Goal: Answer question/provide support

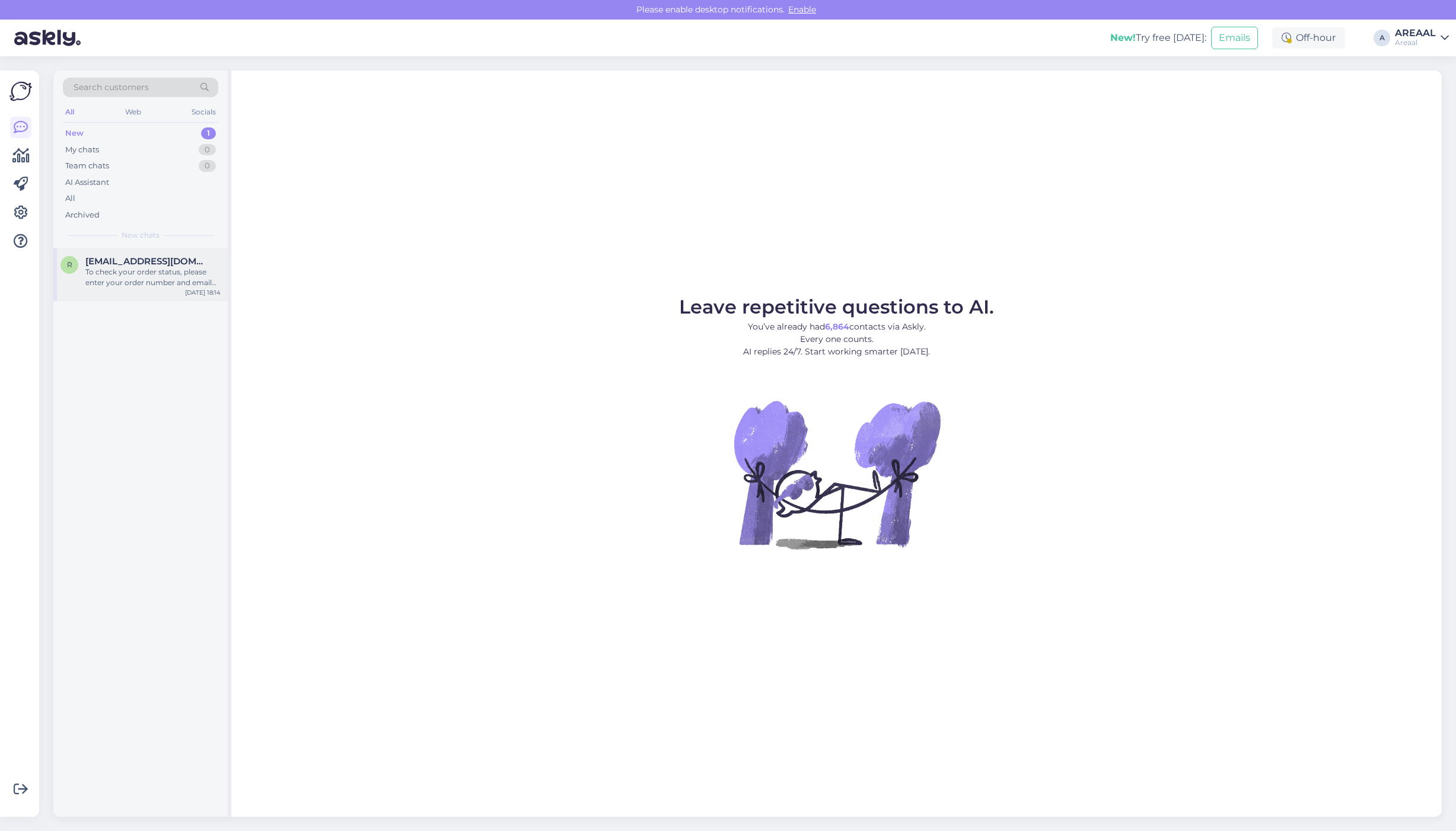
click at [141, 264] on span "[EMAIL_ADDRESS][DOMAIN_NAME]" at bounding box center [147, 261] width 123 height 11
click at [136, 256] on span "[EMAIL_ADDRESS][DOMAIN_NAME]" at bounding box center [147, 261] width 123 height 11
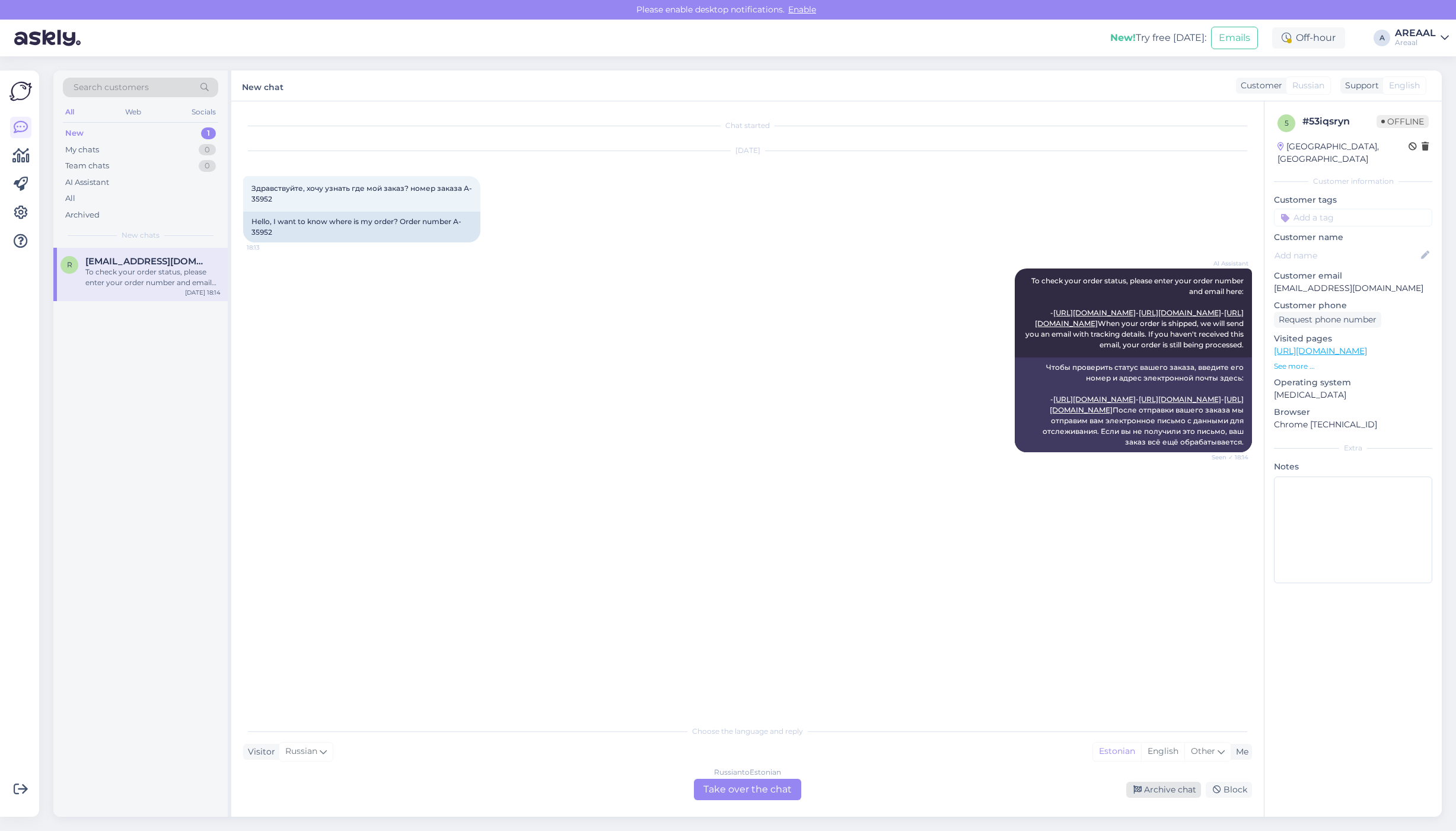
click at [1158, 786] on div "Archive chat" at bounding box center [1163, 790] width 75 height 16
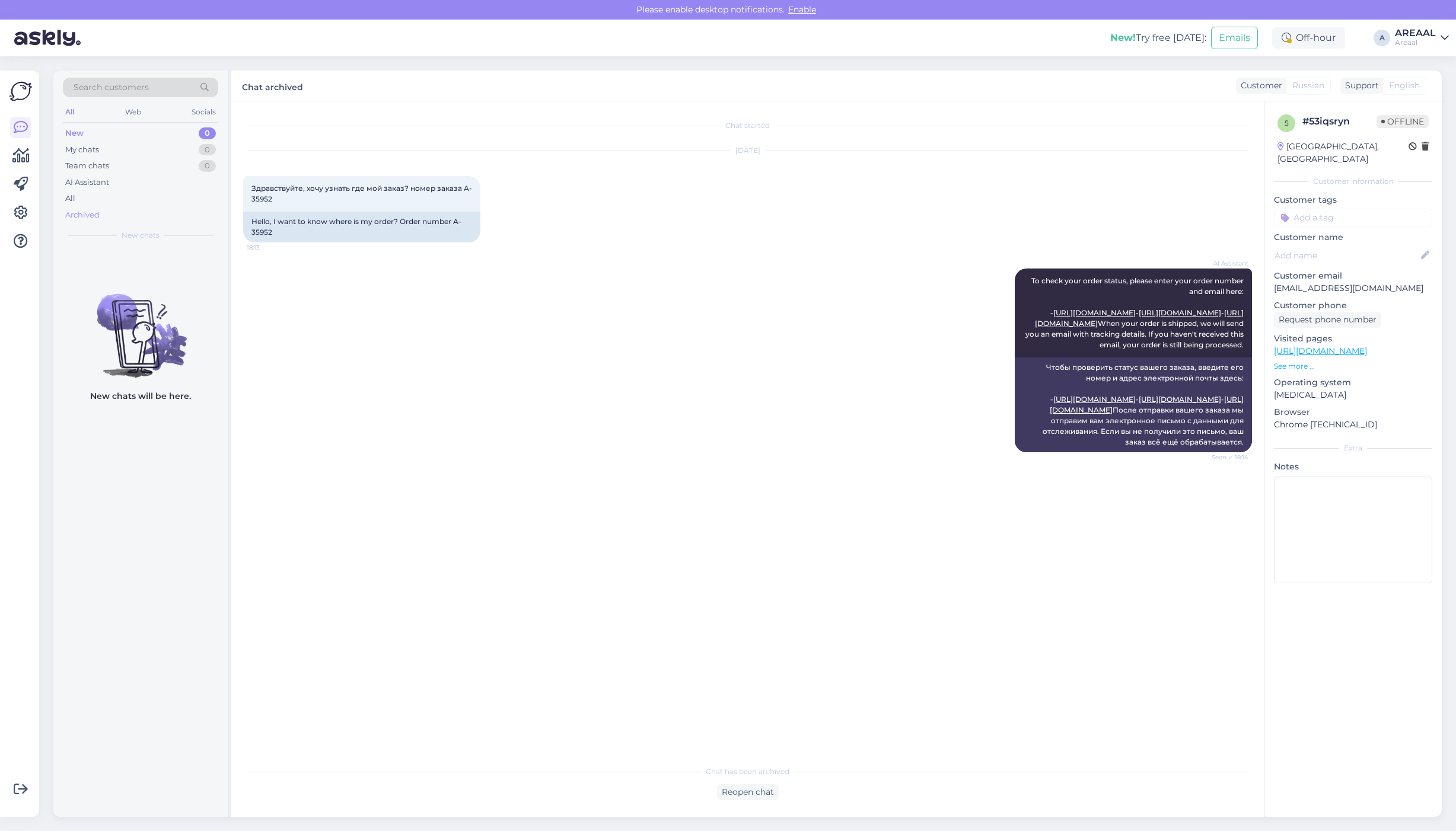
click at [97, 212] on div "Archived" at bounding box center [82, 215] width 35 height 12
click at [99, 203] on div "All" at bounding box center [140, 198] width 155 height 16
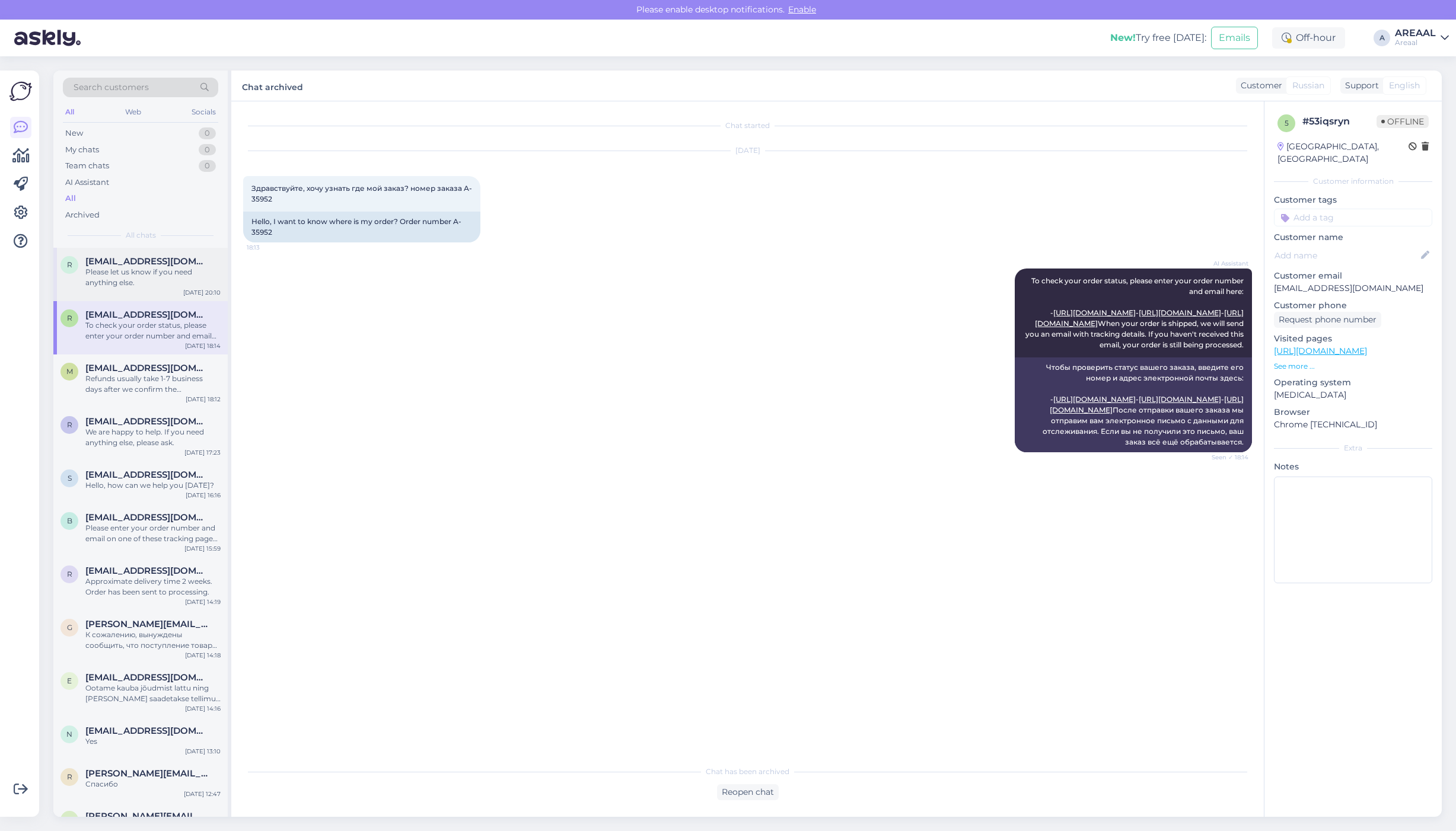
click at [156, 273] on div "Please let us know if you need anything else." at bounding box center [153, 278] width 135 height 21
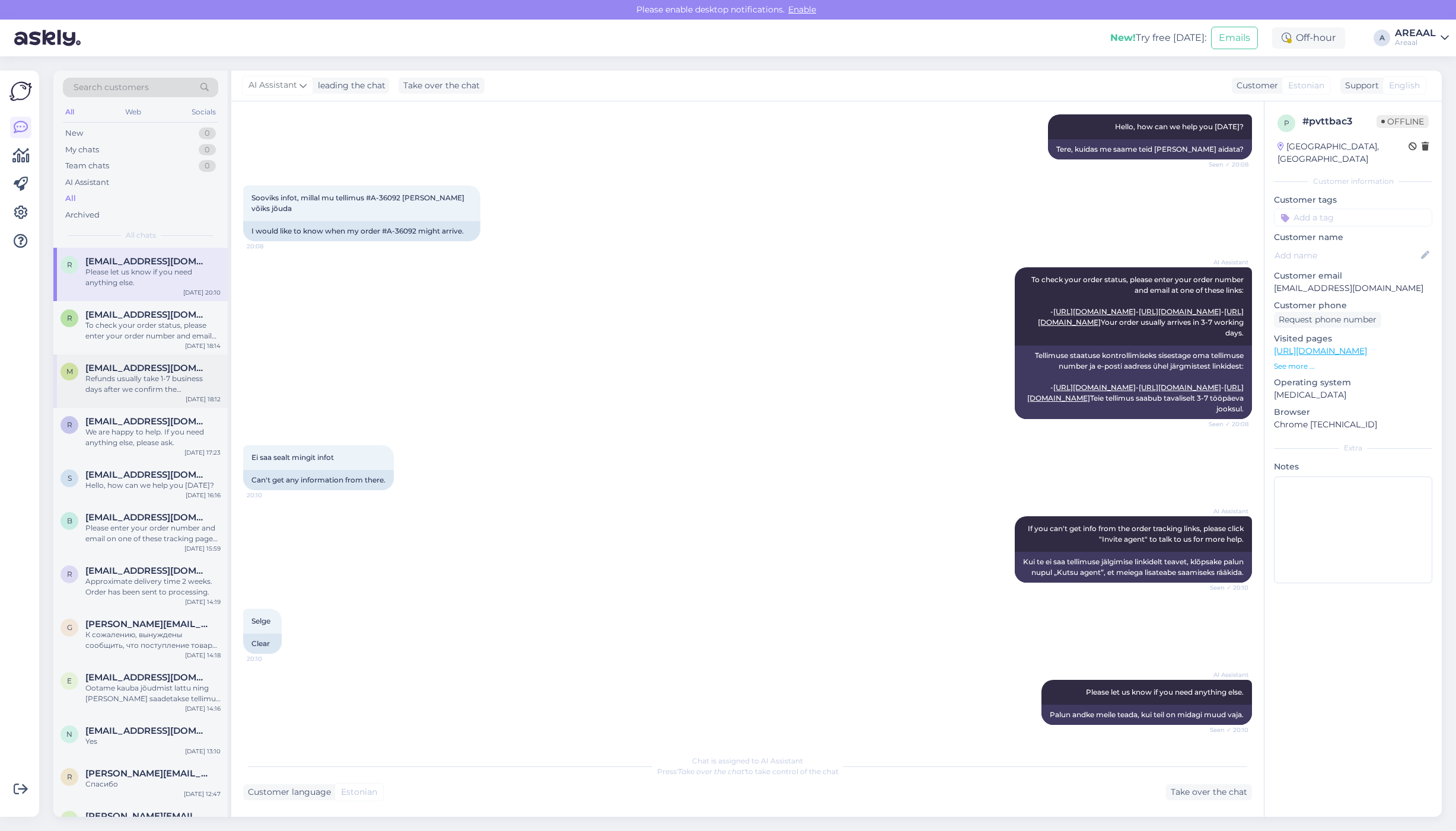
click at [156, 372] on span "[EMAIL_ADDRESS][DOMAIN_NAME]" at bounding box center [147, 367] width 123 height 11
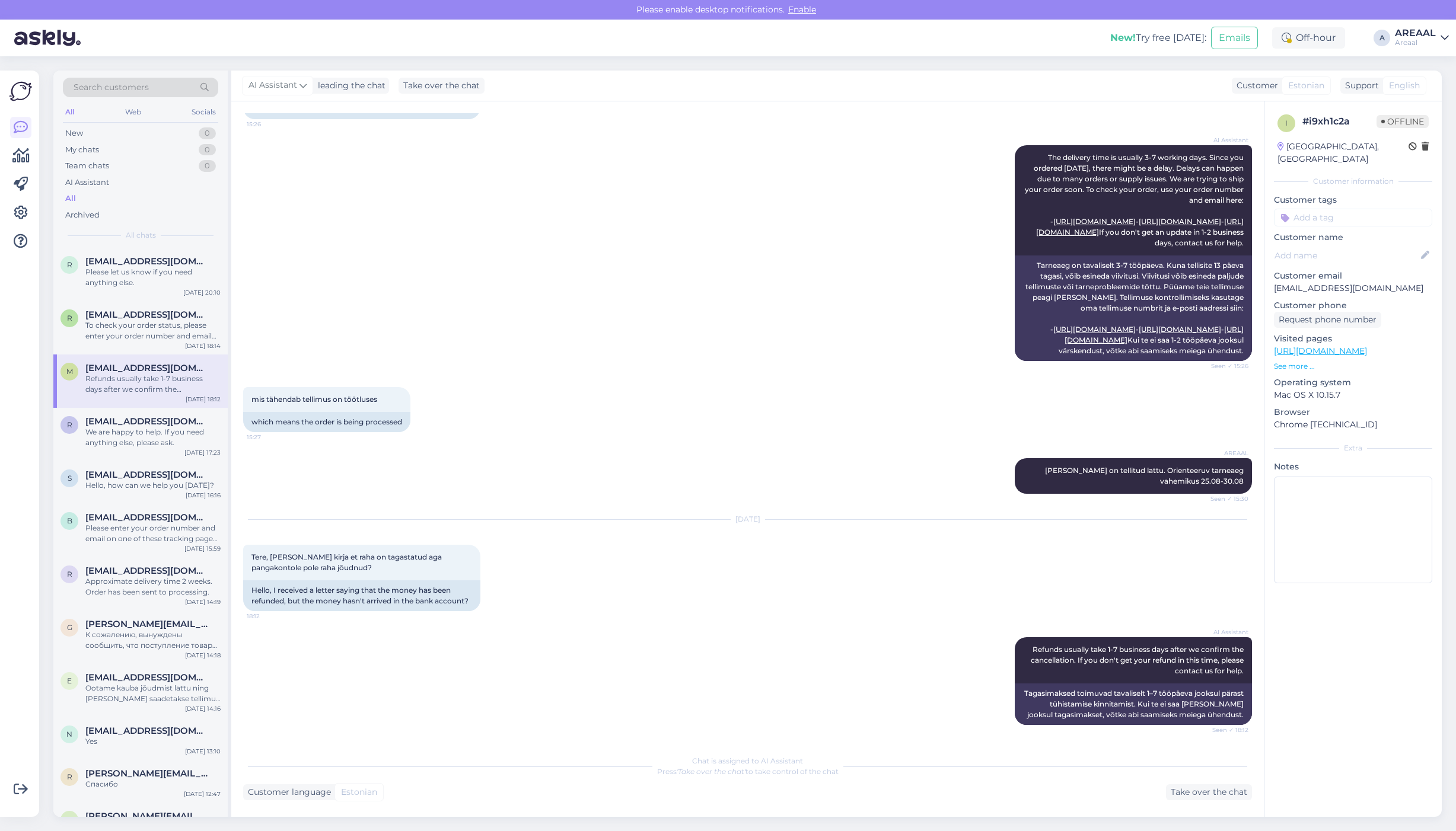
click at [437, 404] on div "mis tähendab tellimus on töötluses 15:27 which means the order is being process…" at bounding box center [747, 409] width 1009 height 71
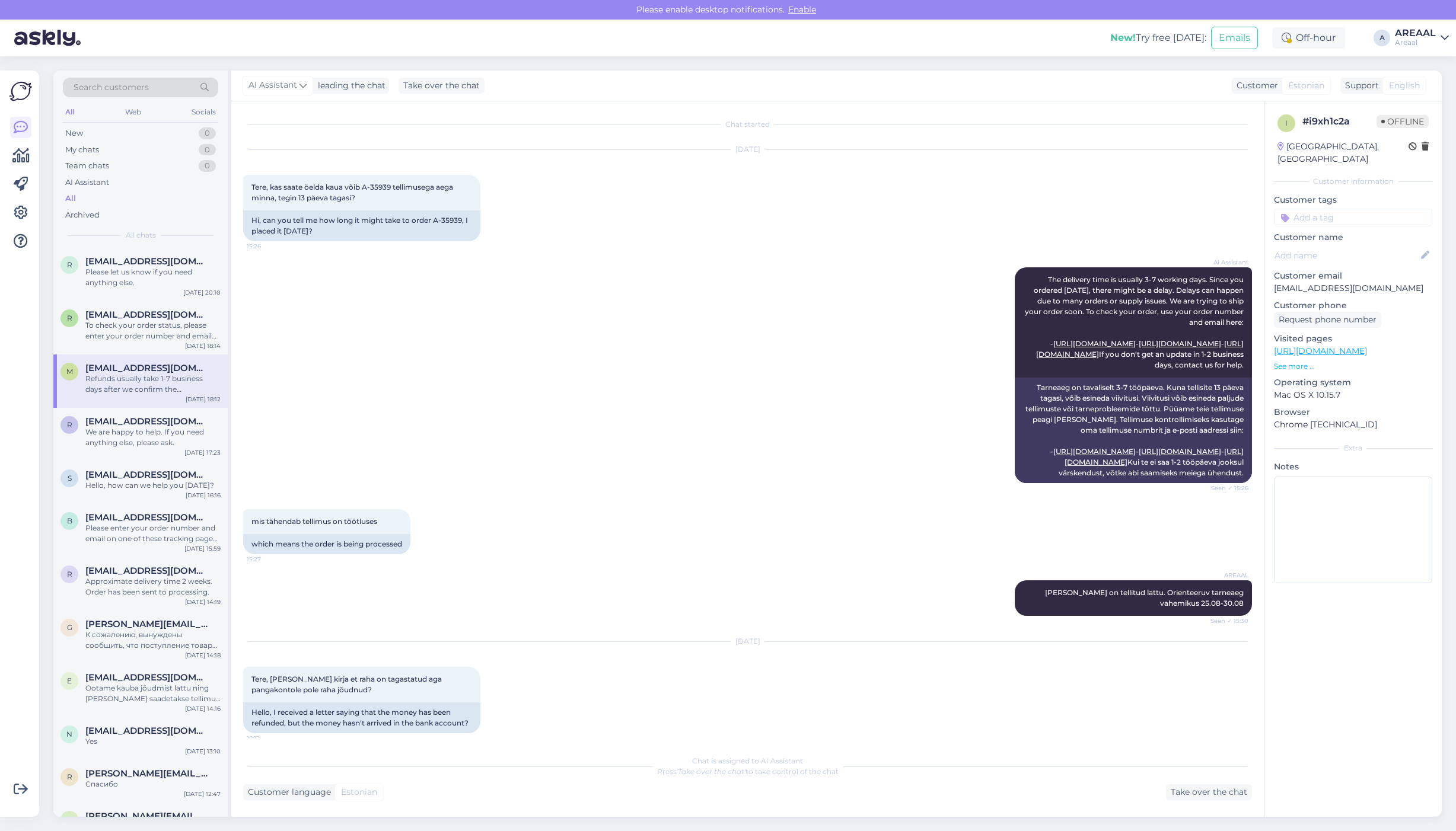
scroll to position [0, 0]
drag, startPoint x: 787, startPoint y: 236, endPoint x: 784, endPoint y: 254, distance: 18.2
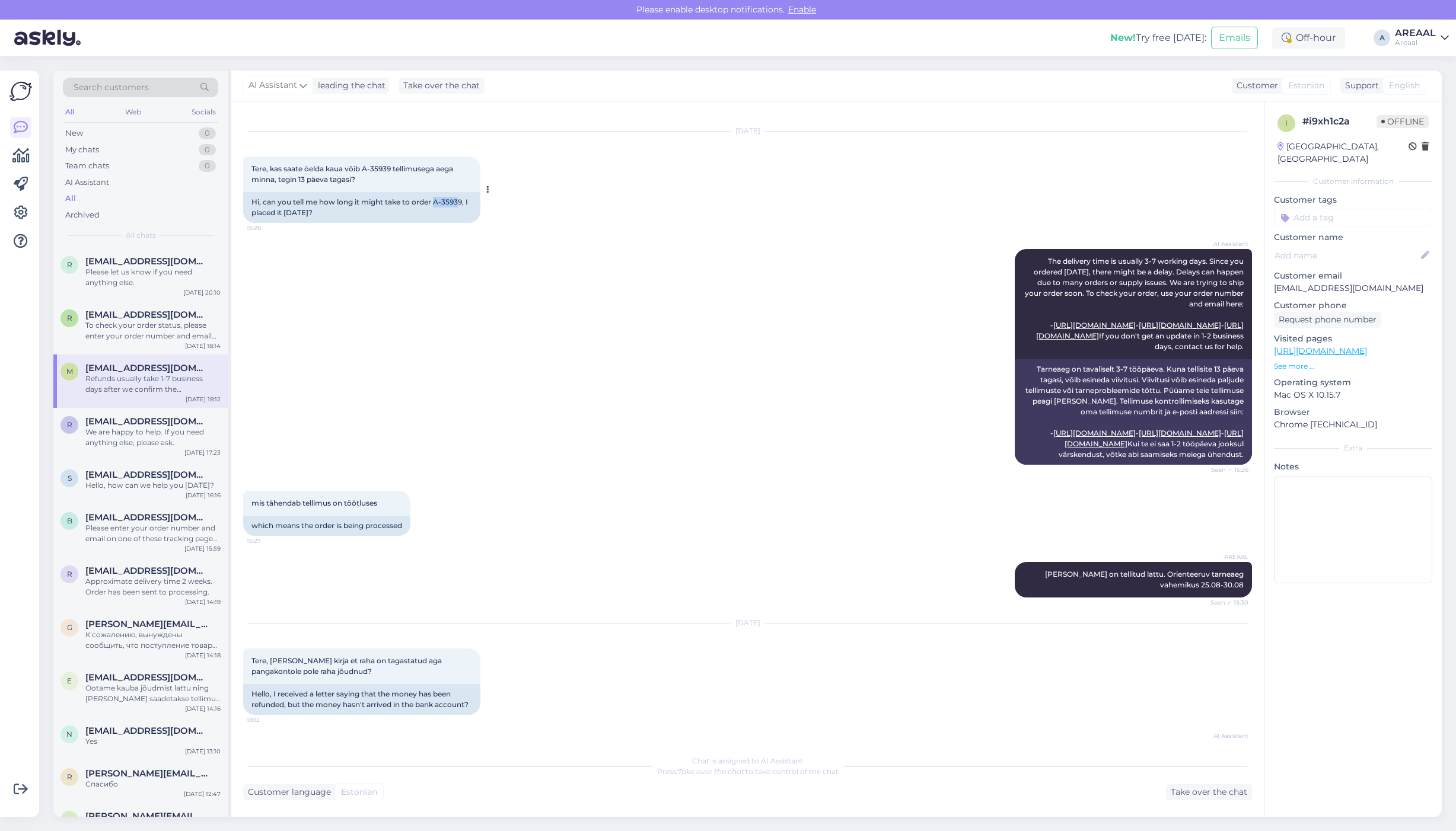
copy div "A-3593"
copy div "A-35939"
drag, startPoint x: 436, startPoint y: 199, endPoint x: 463, endPoint y: 203, distance: 27.3
click at [463, 203] on div "Hi, can you tell me how long it might take to order A-35939, I placed it 13 day…" at bounding box center [361, 207] width 237 height 31
click at [119, 310] on span "[EMAIL_ADDRESS][DOMAIN_NAME]" at bounding box center [147, 315] width 123 height 11
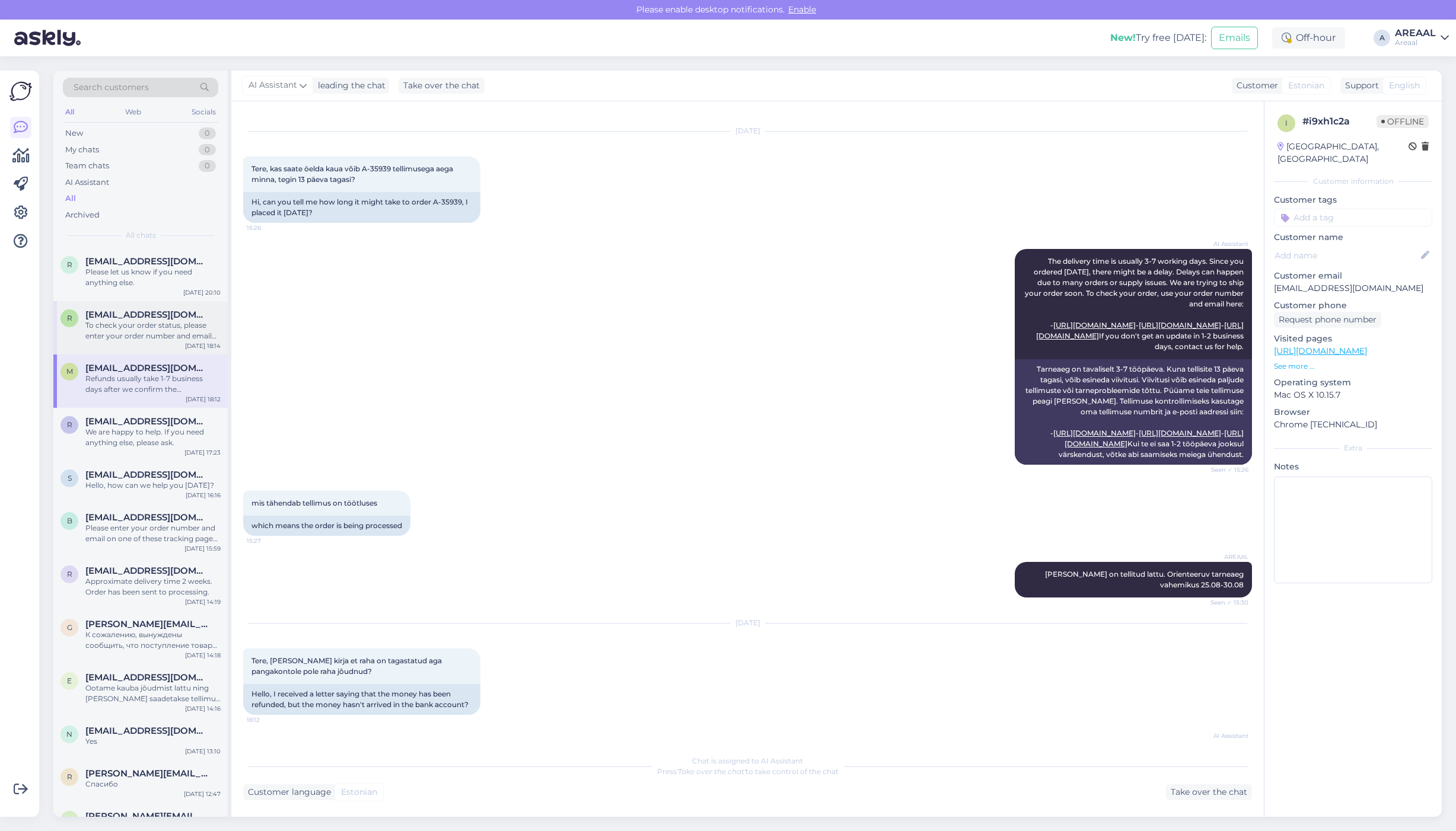
scroll to position [0, 0]
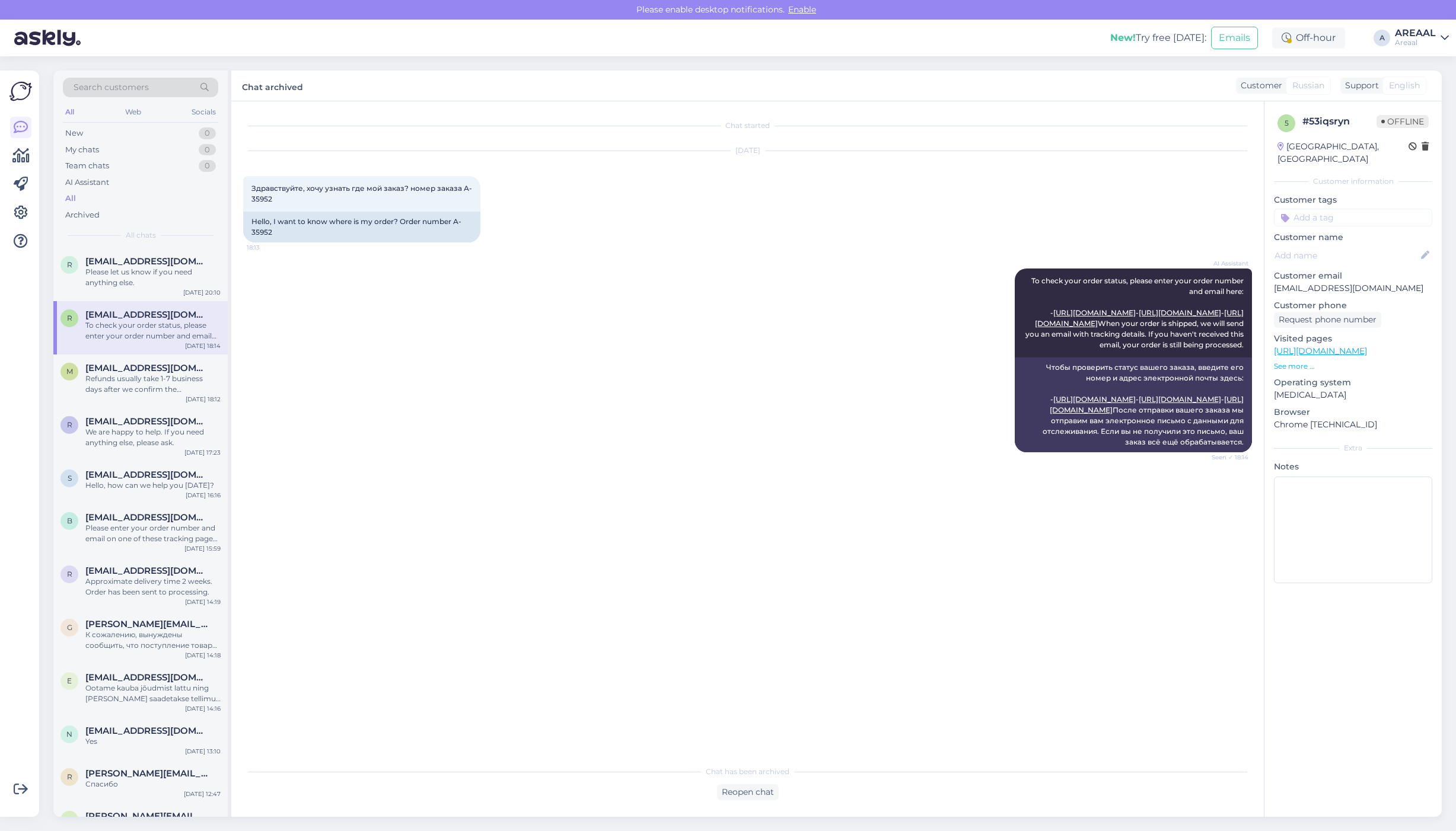
drag, startPoint x: 582, startPoint y: 288, endPoint x: 562, endPoint y: 292, distance: 20.4
click at [579, 289] on div "AI Assistant To check your order status, please enter your order number and ema…" at bounding box center [747, 361] width 1009 height 210
click at [146, 283] on div "Please let us know if you need anything else." at bounding box center [153, 278] width 135 height 21
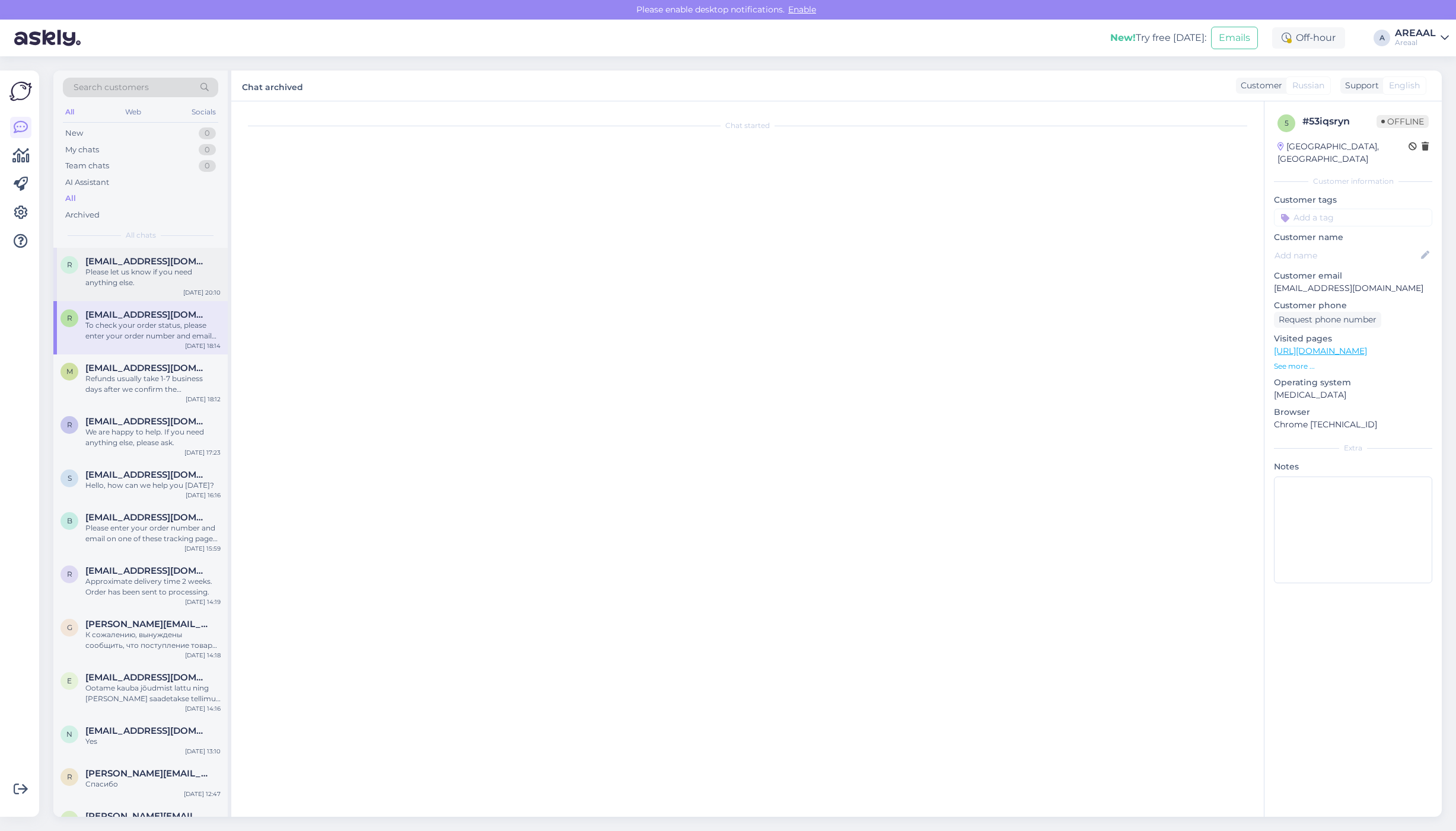
scroll to position [173, 0]
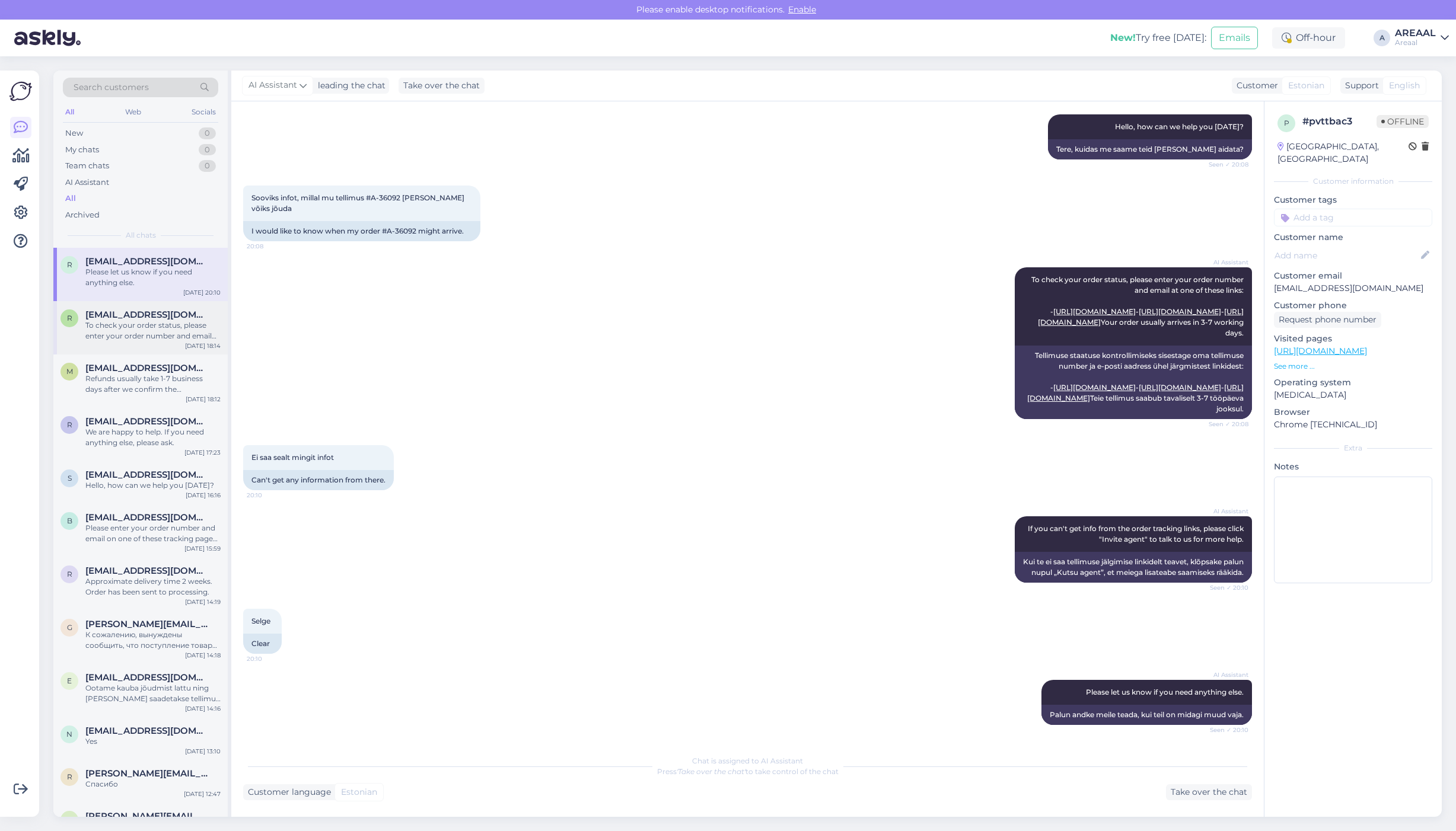
click at [151, 331] on div "To check your order status, please enter your order number and email here: - ht…" at bounding box center [153, 331] width 135 height 21
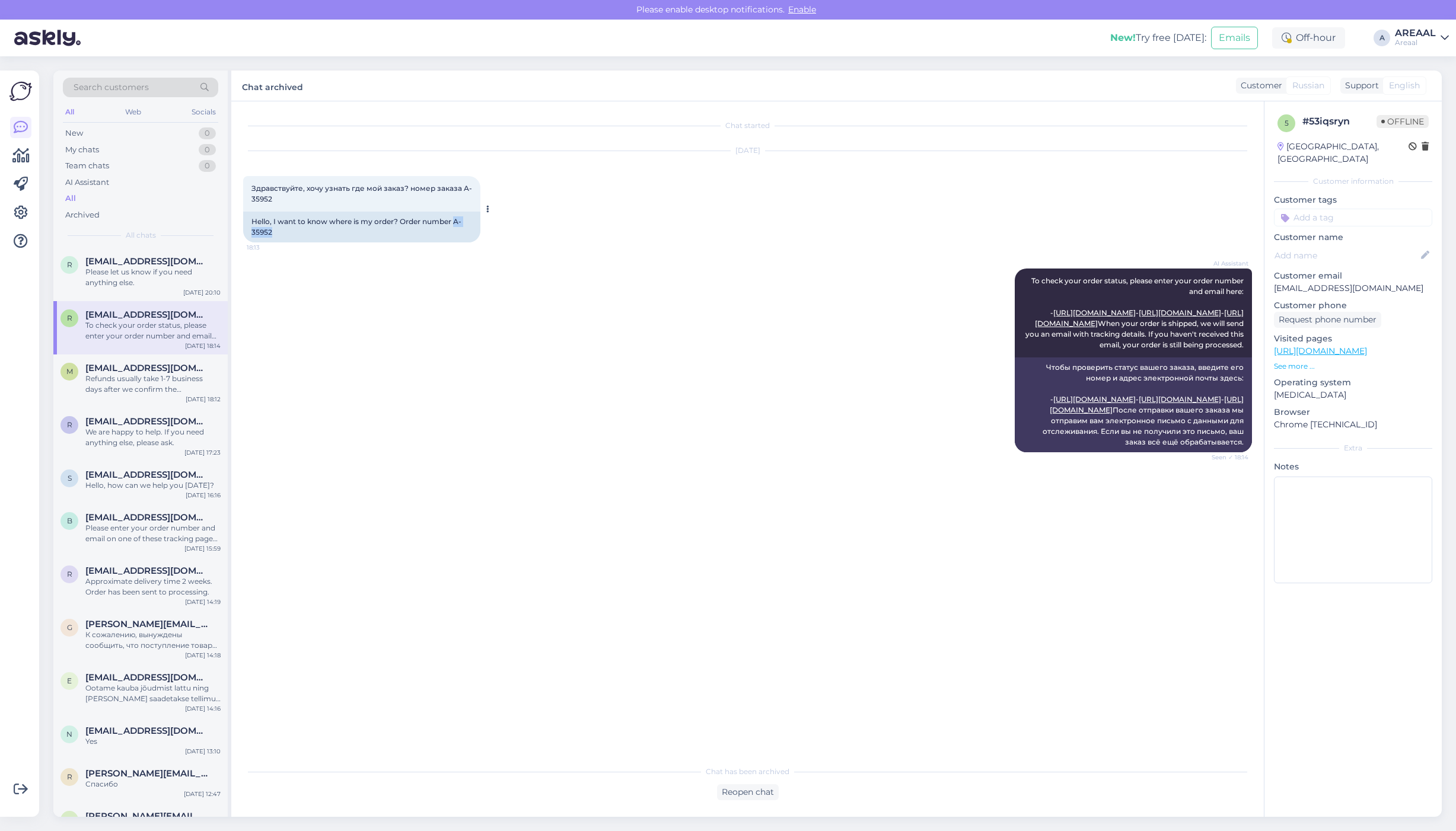
copy div "A-35952"
drag, startPoint x: 300, startPoint y: 229, endPoint x: 454, endPoint y: 220, distance: 154.3
click at [454, 220] on div "Hello, I want to know where is my order? Order number A-35952" at bounding box center [361, 227] width 237 height 31
click at [148, 273] on div "Please let us know if you need anything else." at bounding box center [153, 278] width 135 height 21
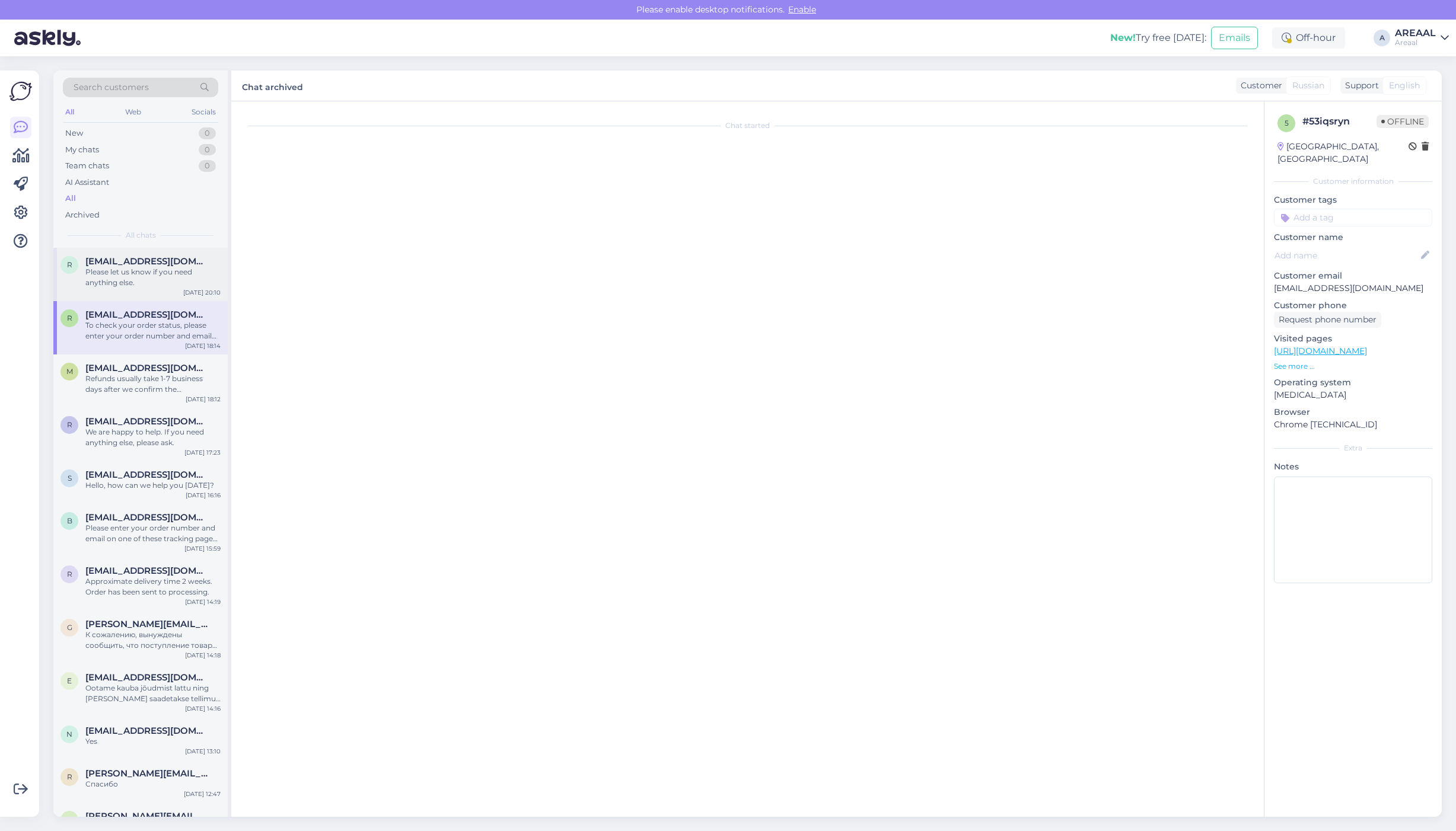
scroll to position [173, 0]
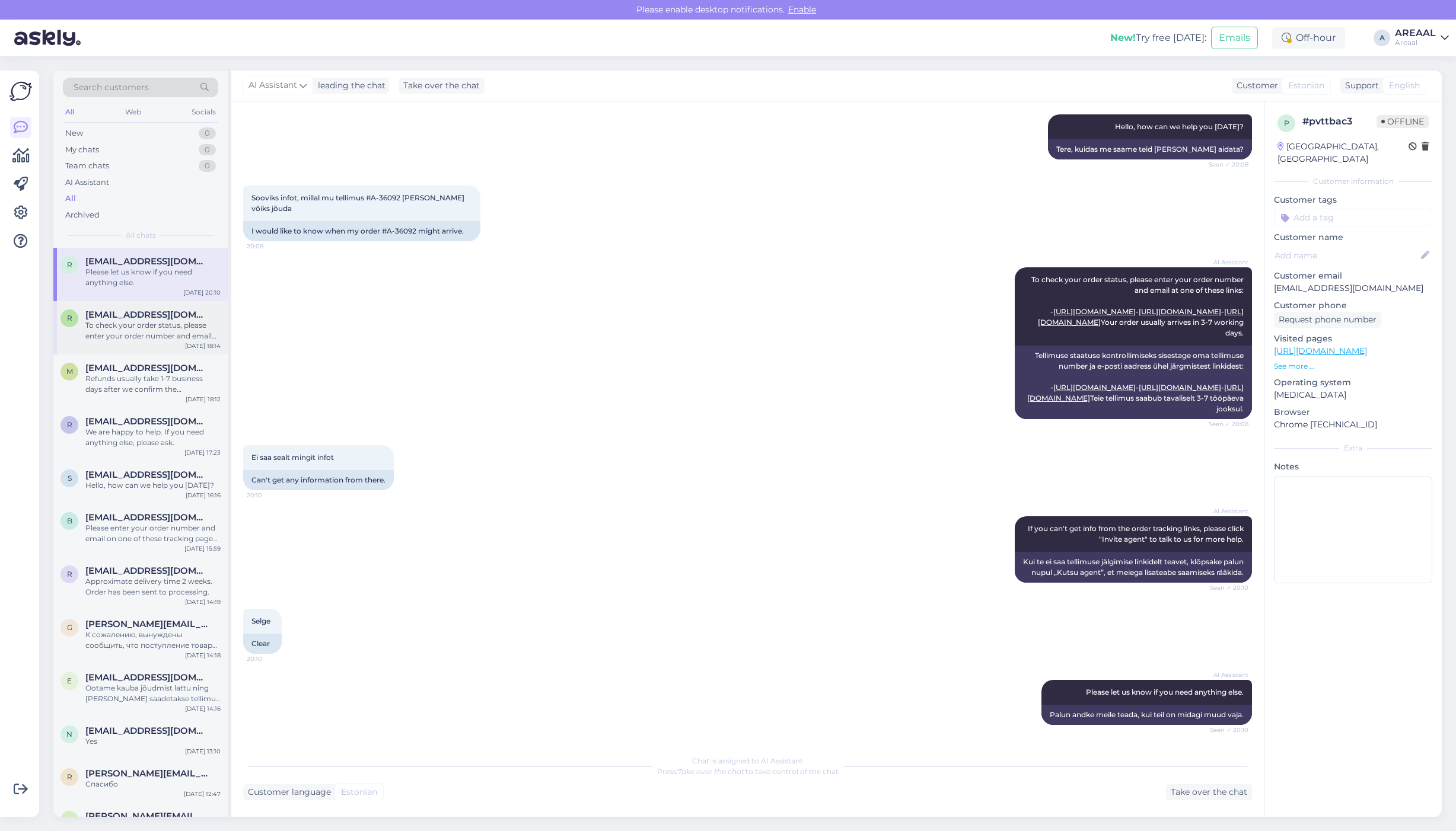
click at [131, 307] on div "r romawkaxd2007@gmail.com To check your order status, please enter your order n…" at bounding box center [140, 327] width 174 height 53
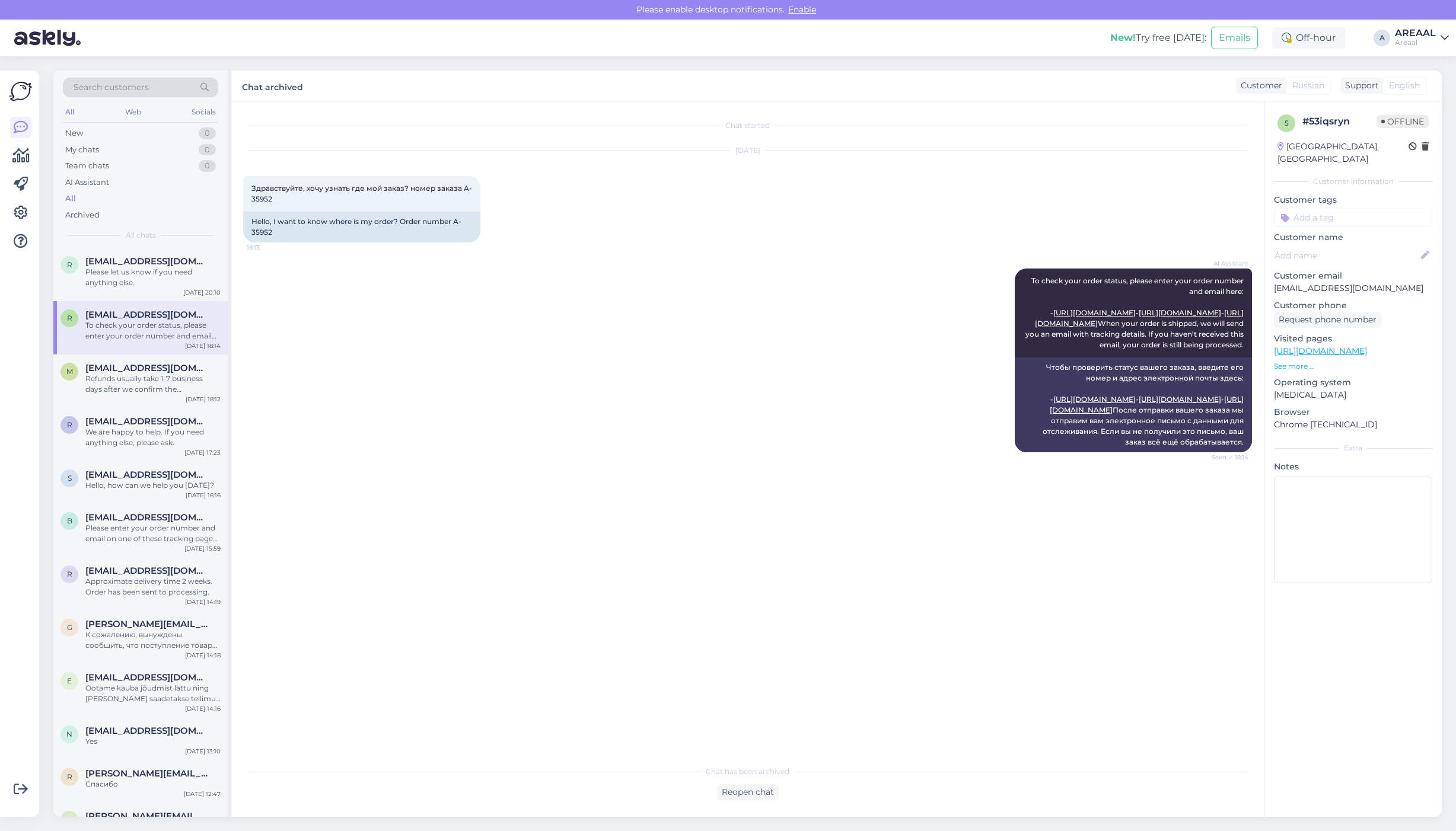
click at [765, 783] on div "Chat has been archived Reopen chat" at bounding box center [747, 779] width 1009 height 41
click at [753, 787] on div "Reopen chat" at bounding box center [748, 791] width 62 height 16
click at [734, 781] on div "Russian to Estonian Take over the chat" at bounding box center [747, 790] width 107 height 21
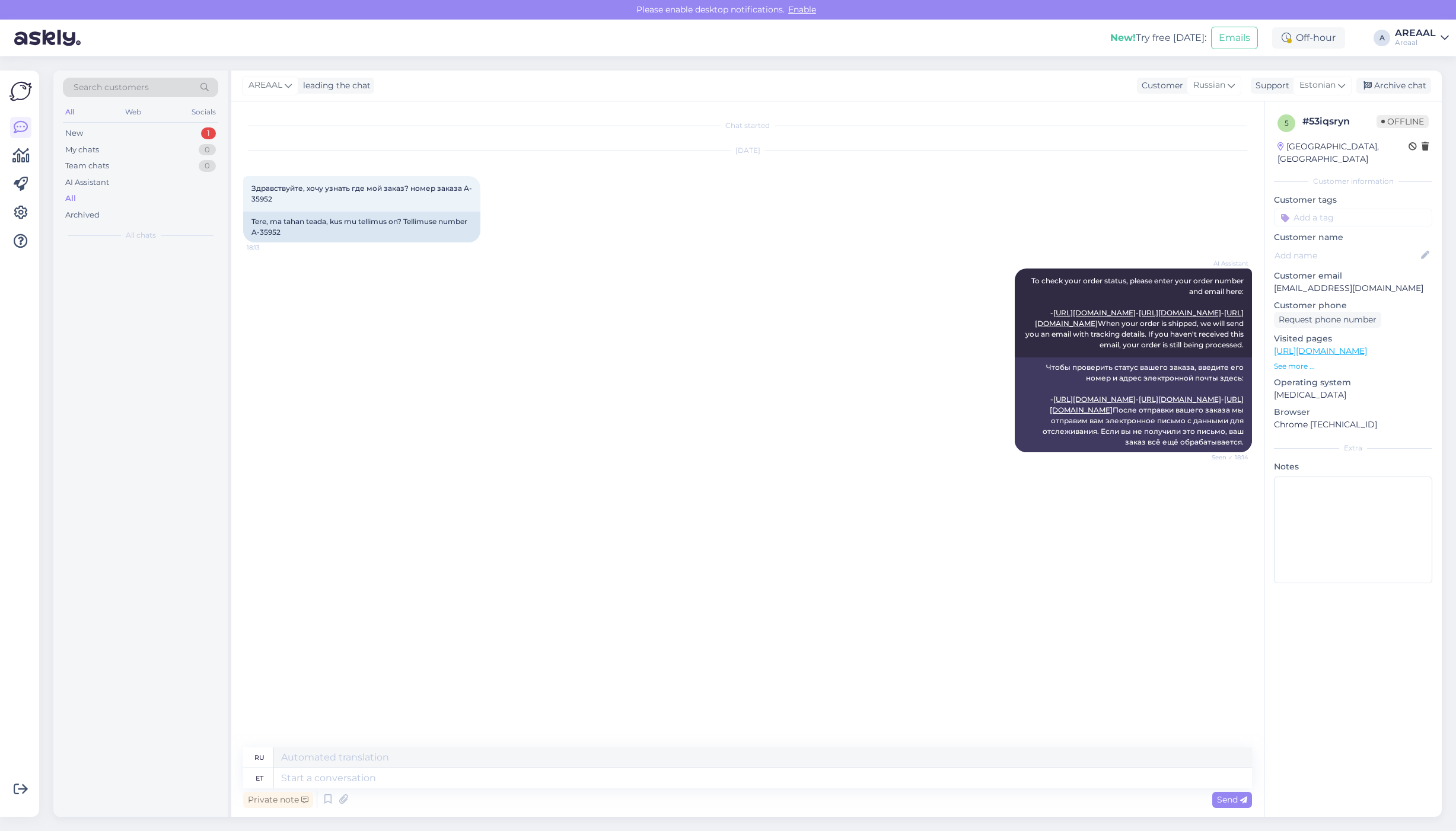
click at [730, 773] on textarea at bounding box center [763, 778] width 978 height 20
type textarea "https://www.posti.fi/en/tracking?lang=en#/lahetys/00664300421958330918"
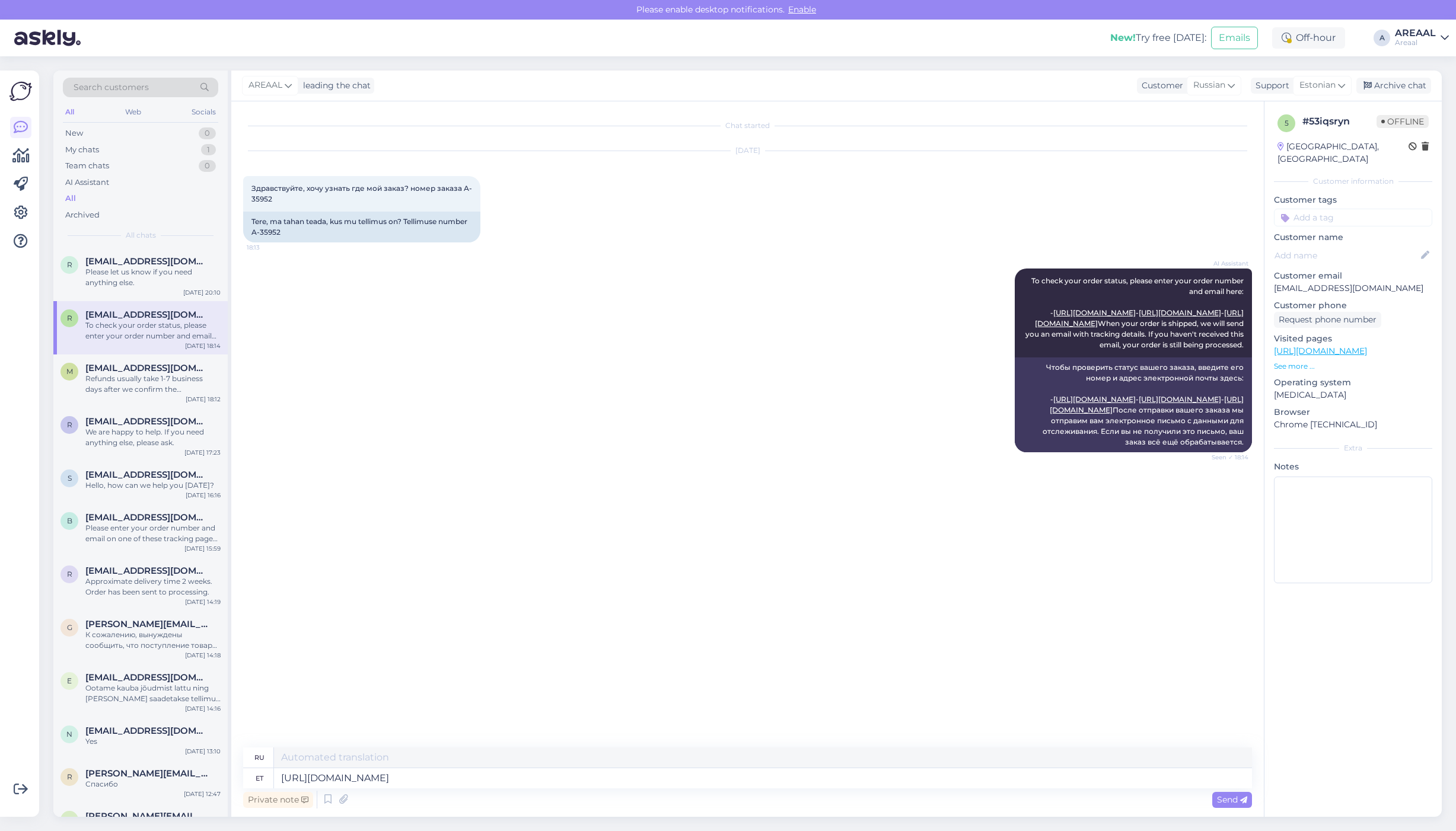
type textarea "https://www.posti.fi/en/tracking?lang=en#/lahetys/00664300421958330918"
click at [704, 750] on textarea "https://www.posti.fi/en/tracking?lang=en#/lahetys/00664300421958330918" at bounding box center [763, 758] width 978 height 20
paste textarea
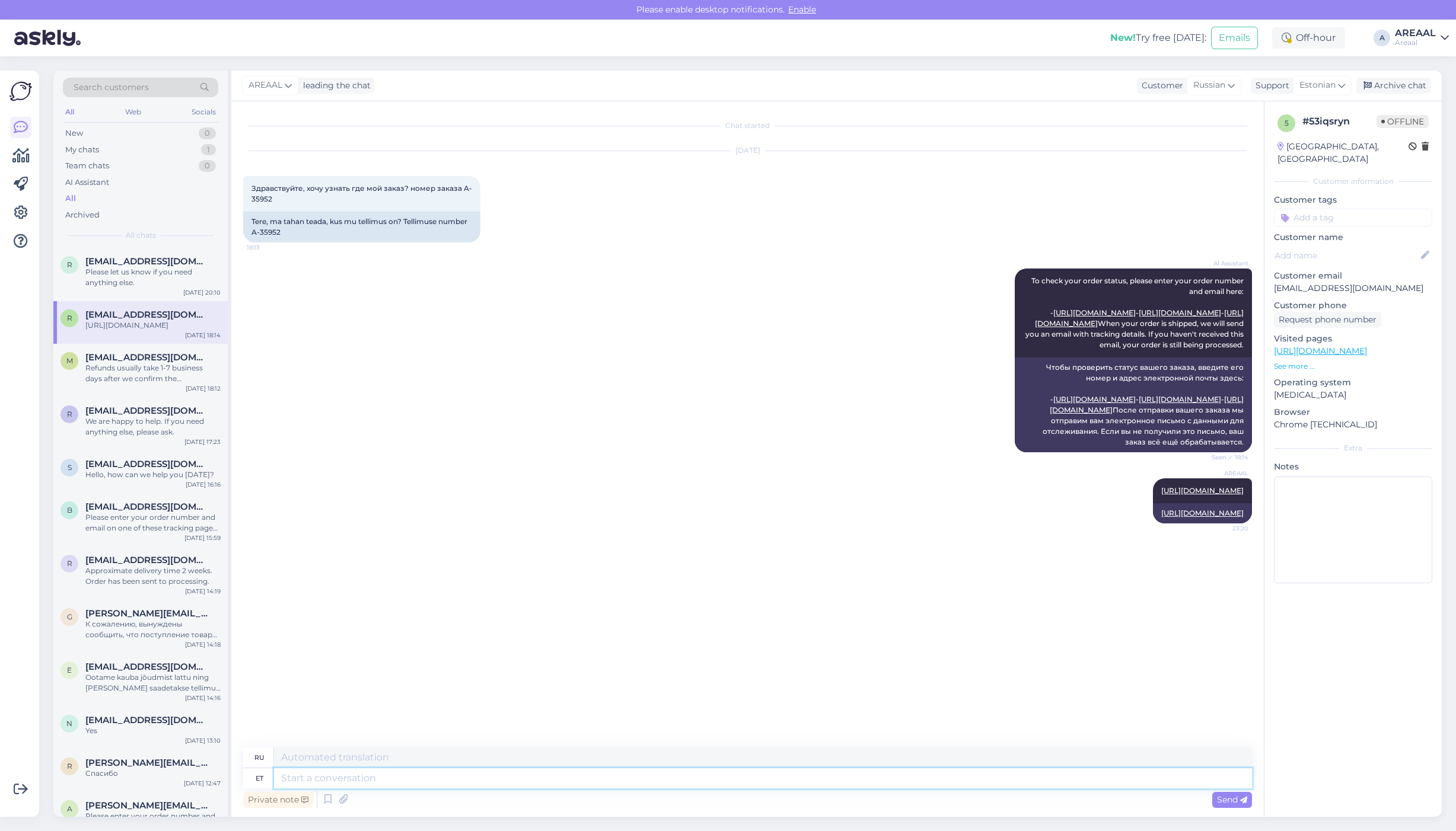
click at [716, 786] on textarea at bounding box center [763, 778] width 978 height 20
click at [342, 800] on icon at bounding box center [343, 800] width 16 height 18
click at [469, 781] on textarea at bounding box center [763, 778] width 978 height 20
click at [1240, 597] on img at bounding box center [1227, 573] width 47 height 47
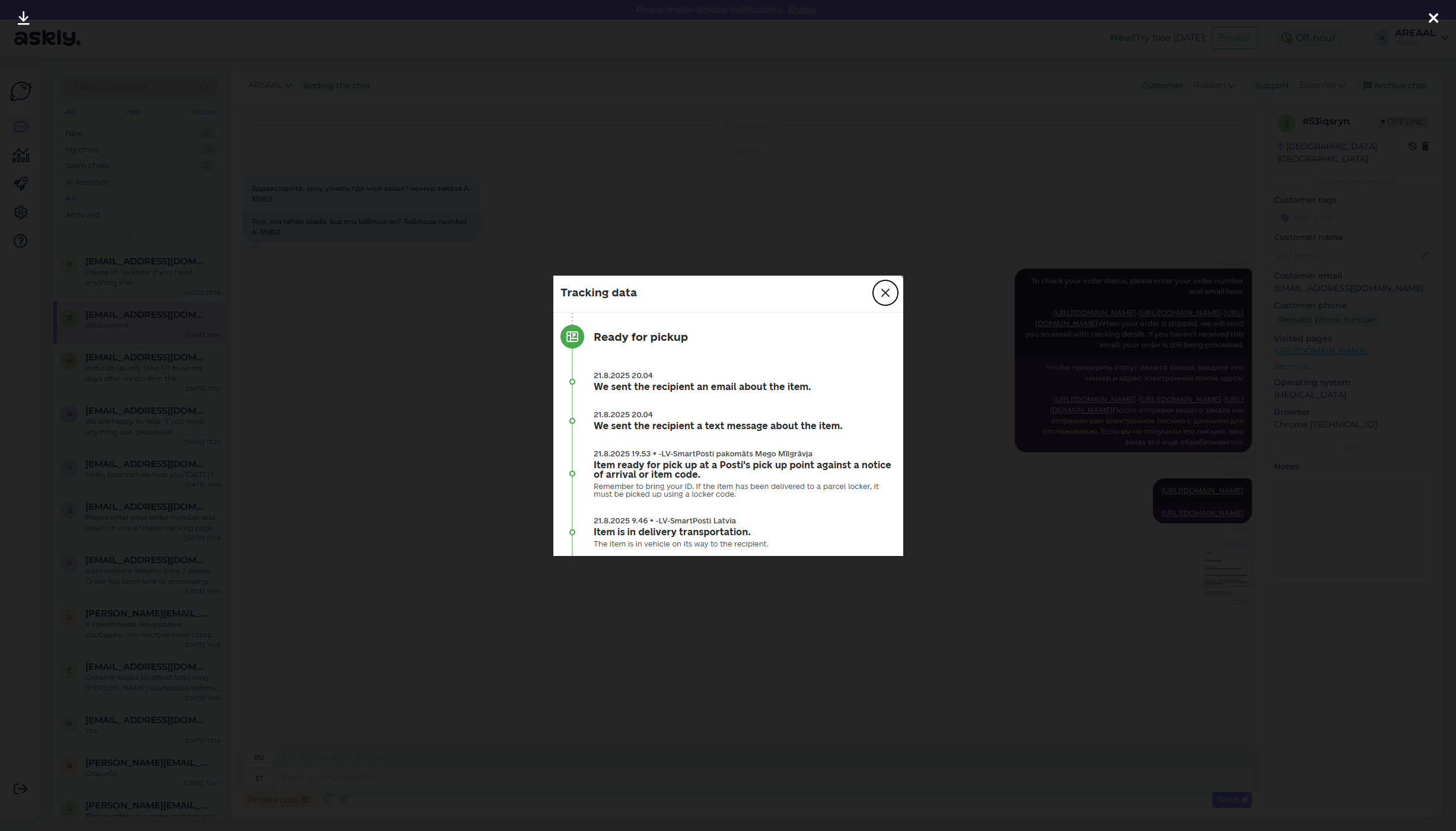
click at [1166, 674] on div at bounding box center [728, 415] width 1456 height 831
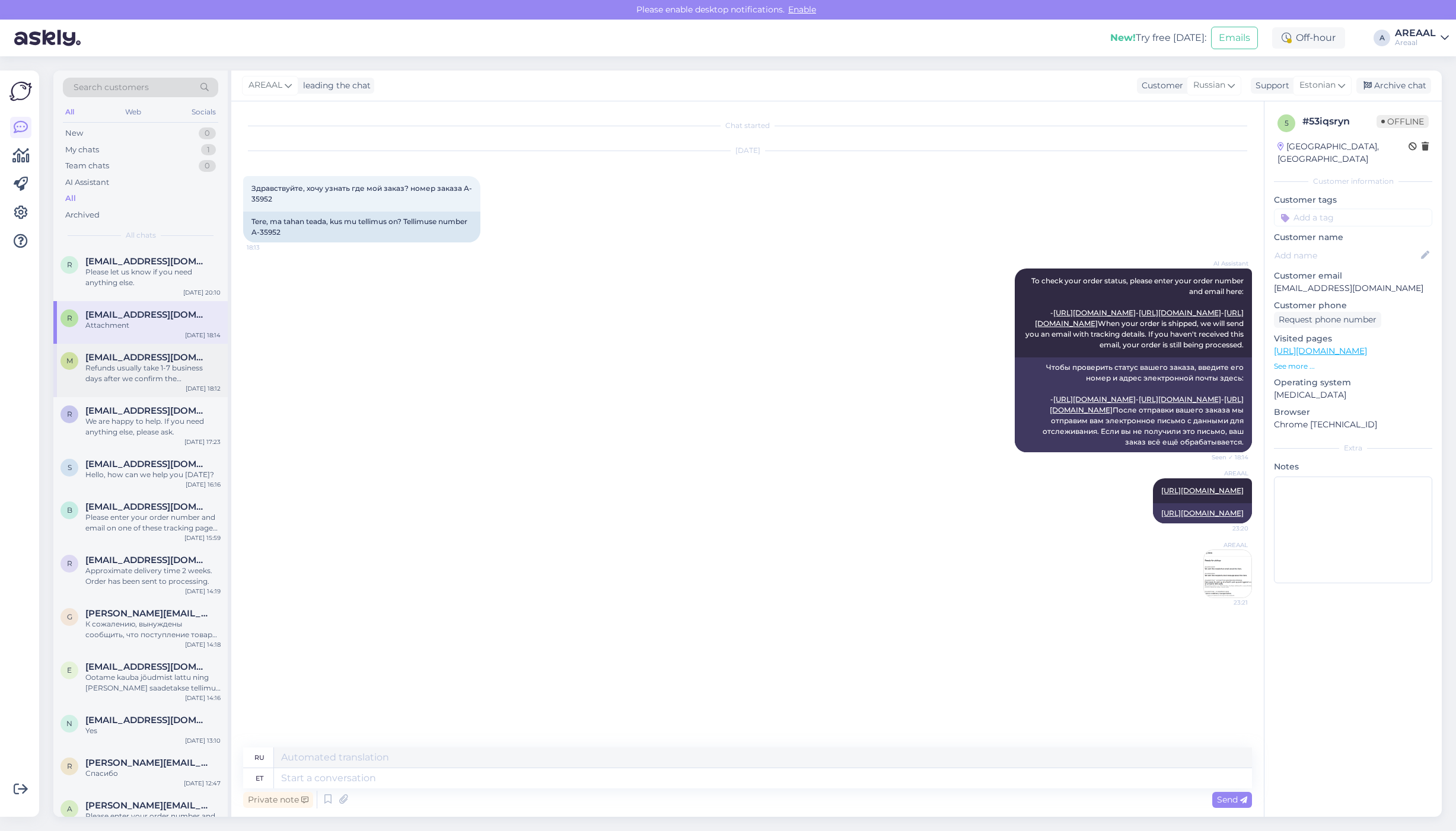
click at [105, 379] on div "Refunds usually take 1-7 business days after we confirm the cancellation. If yo…" at bounding box center [153, 373] width 135 height 21
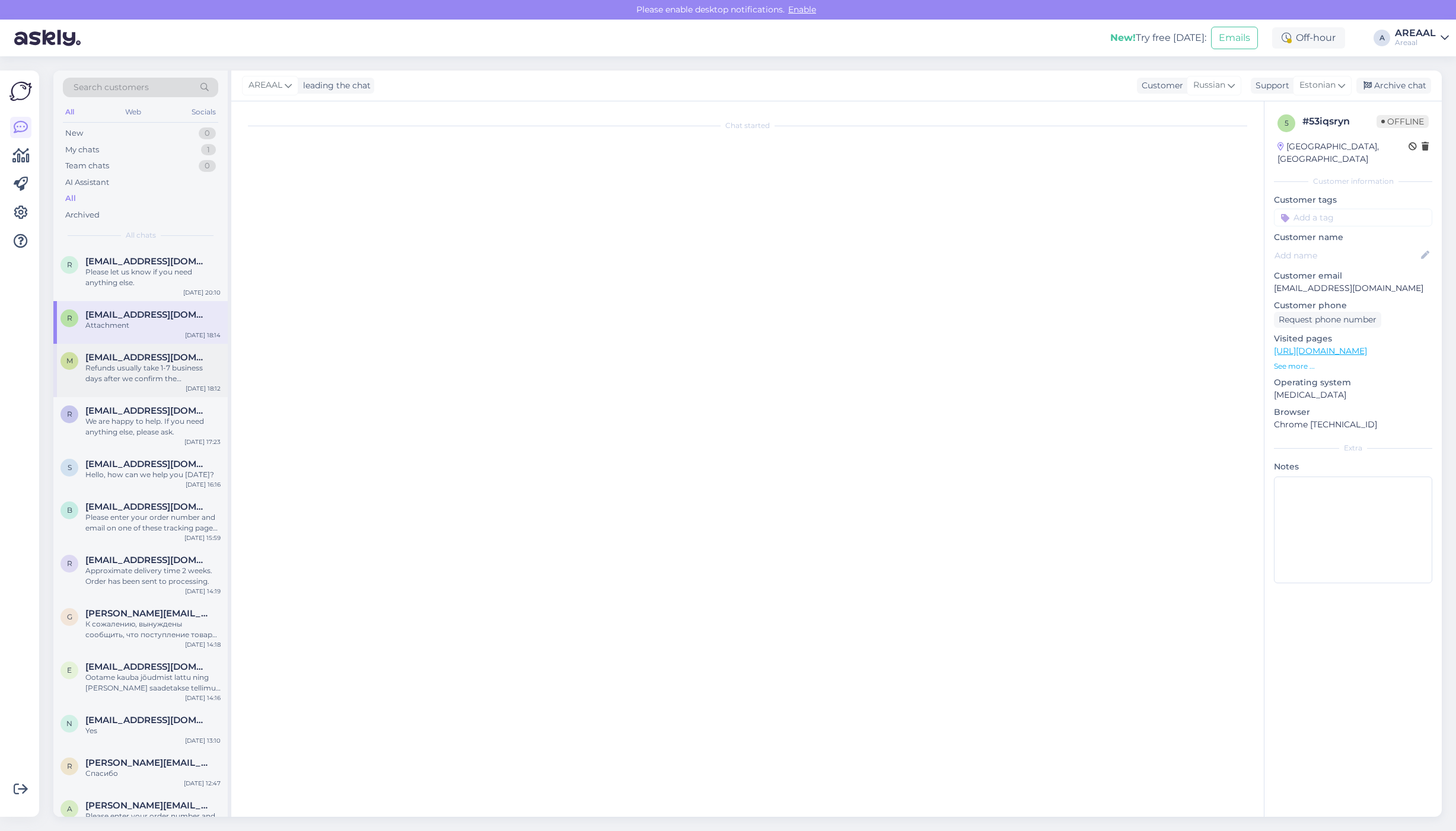
scroll to position [185, 0]
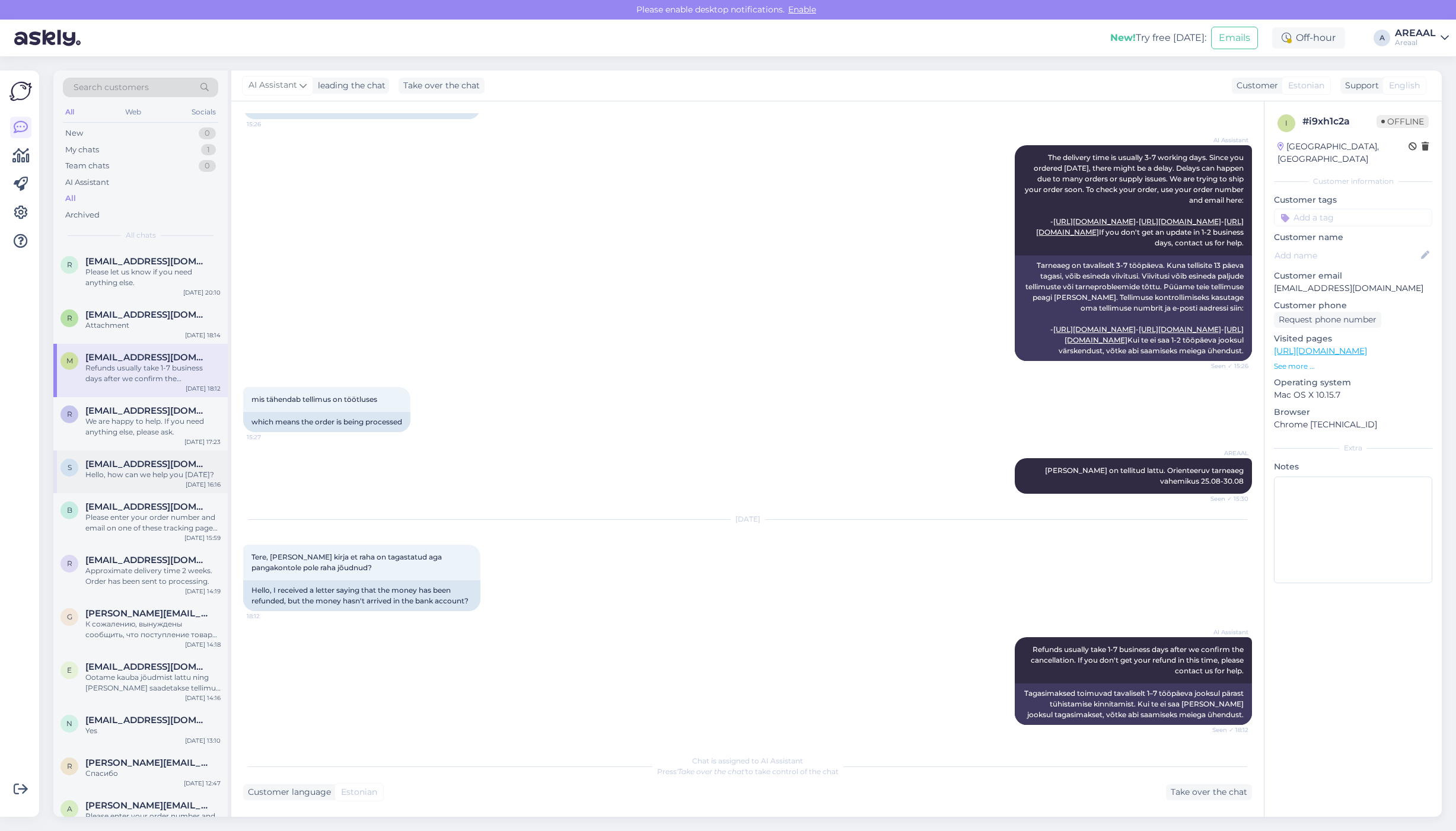
click at [122, 472] on div "Hello, how can we help you [DATE]?" at bounding box center [153, 474] width 135 height 11
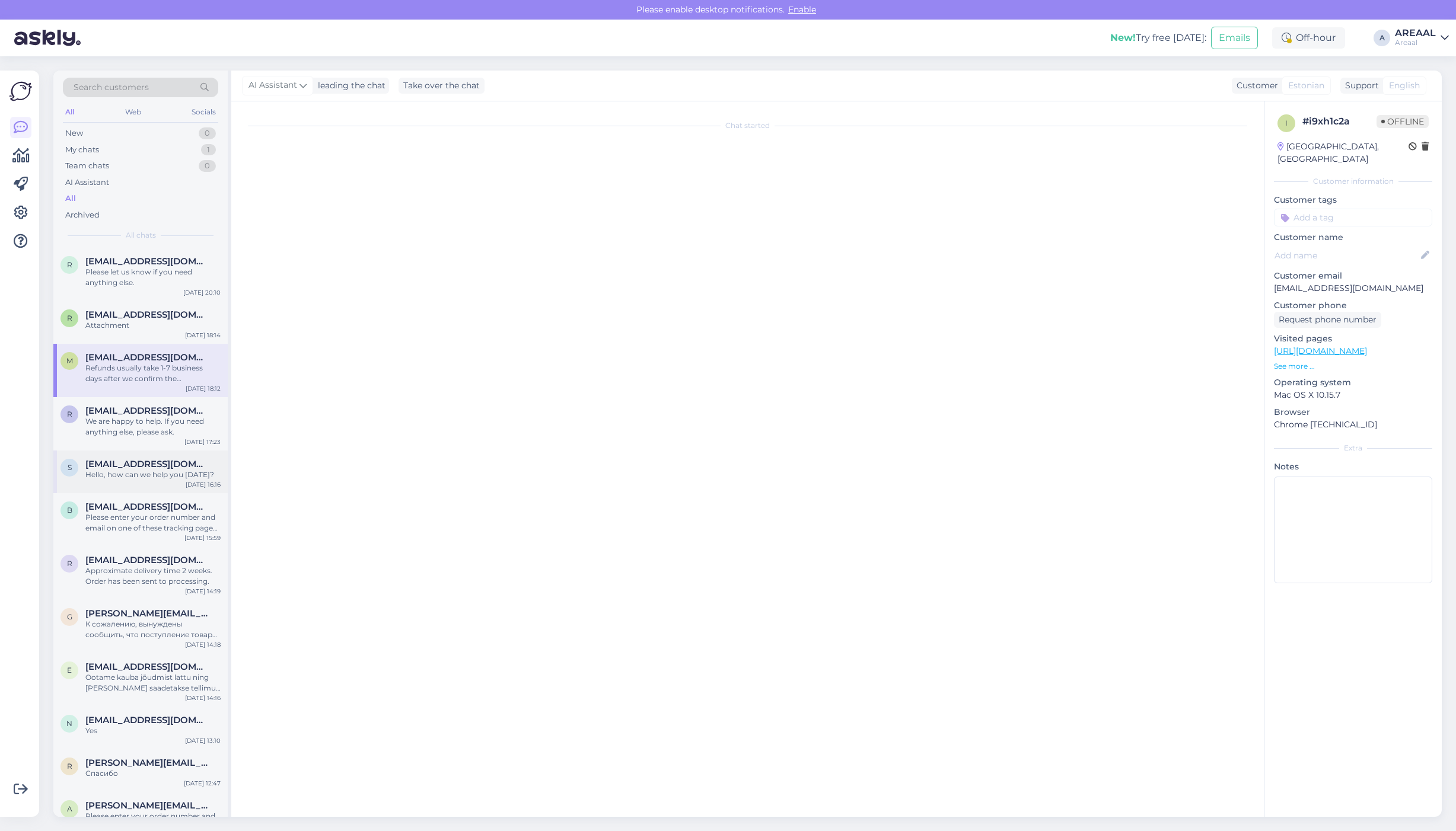
scroll to position [0, 0]
click at [131, 430] on div "We are happy to help. If you need anything else, please ask." at bounding box center [153, 426] width 135 height 21
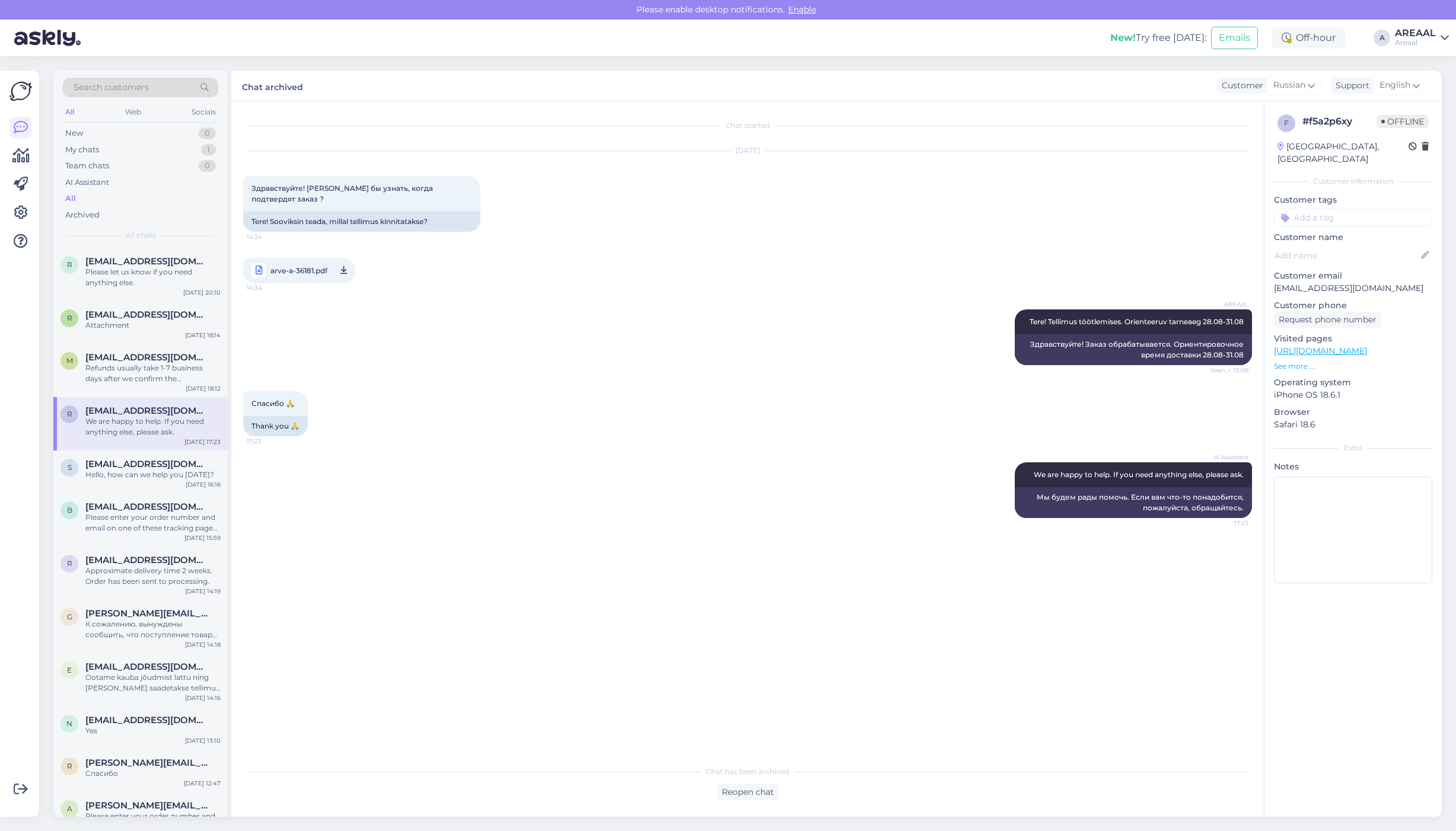
click at [689, 314] on div "AREAAL Tere! Tellimus töötlemises. Orienteeruv tarneaeg 28.08-31.08 Seen ✓ 15:0…" at bounding box center [747, 337] width 1009 height 82
click at [206, 148] on div "1" at bounding box center [209, 149] width 15 height 12
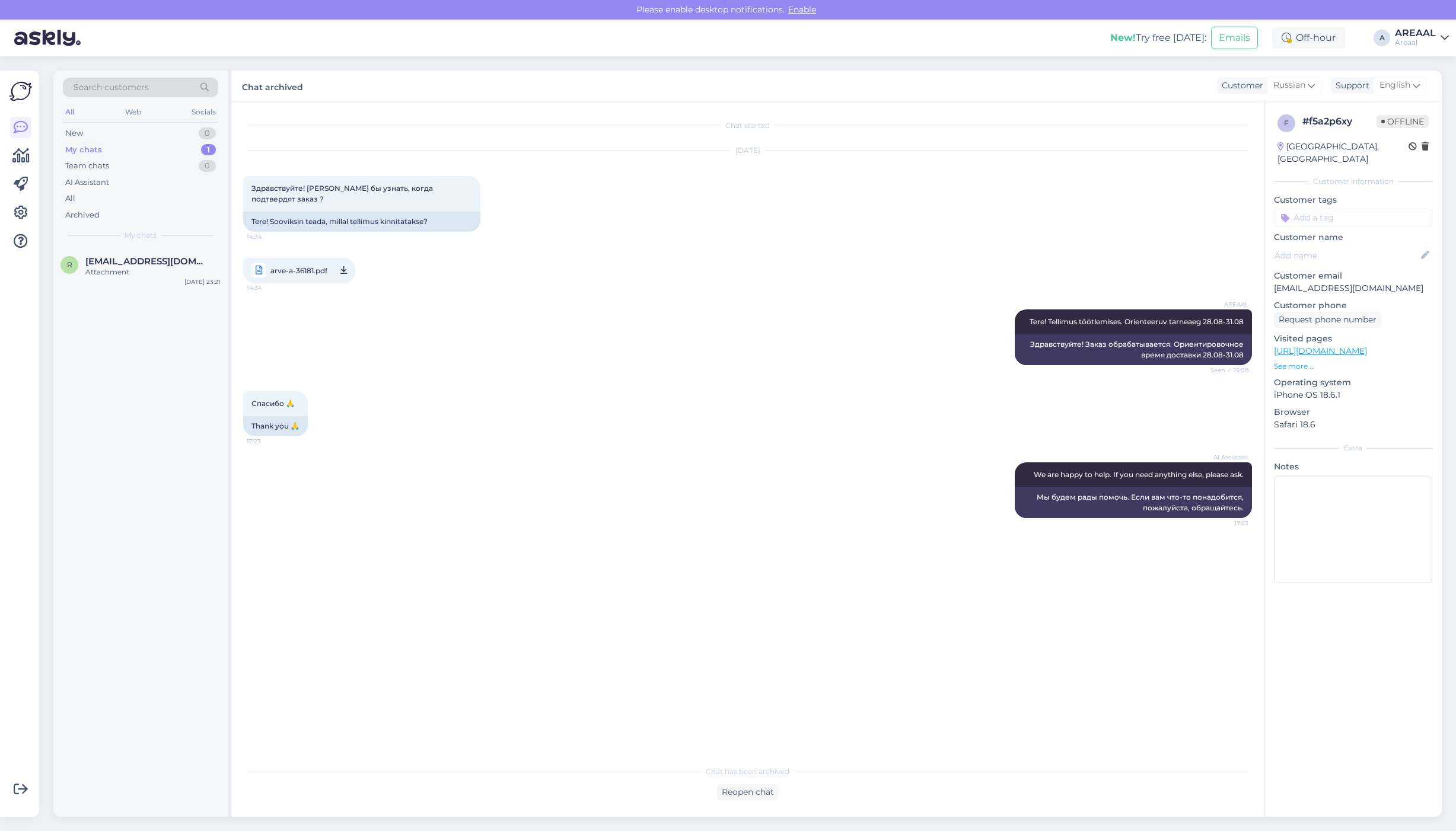
click at [171, 273] on div "Attachment" at bounding box center [153, 272] width 135 height 11
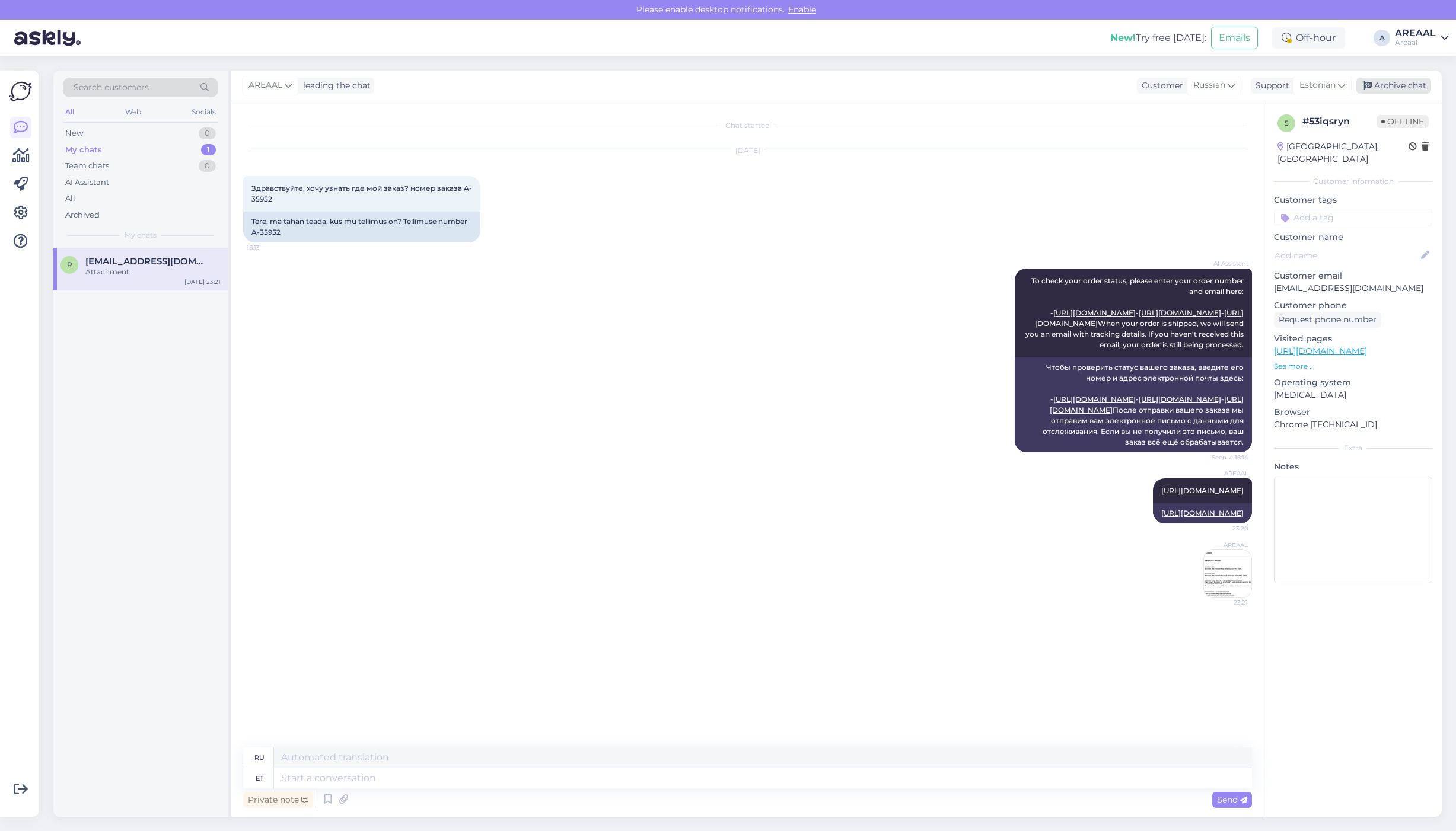
click at [1425, 81] on div "Archive chat" at bounding box center [1393, 85] width 75 height 16
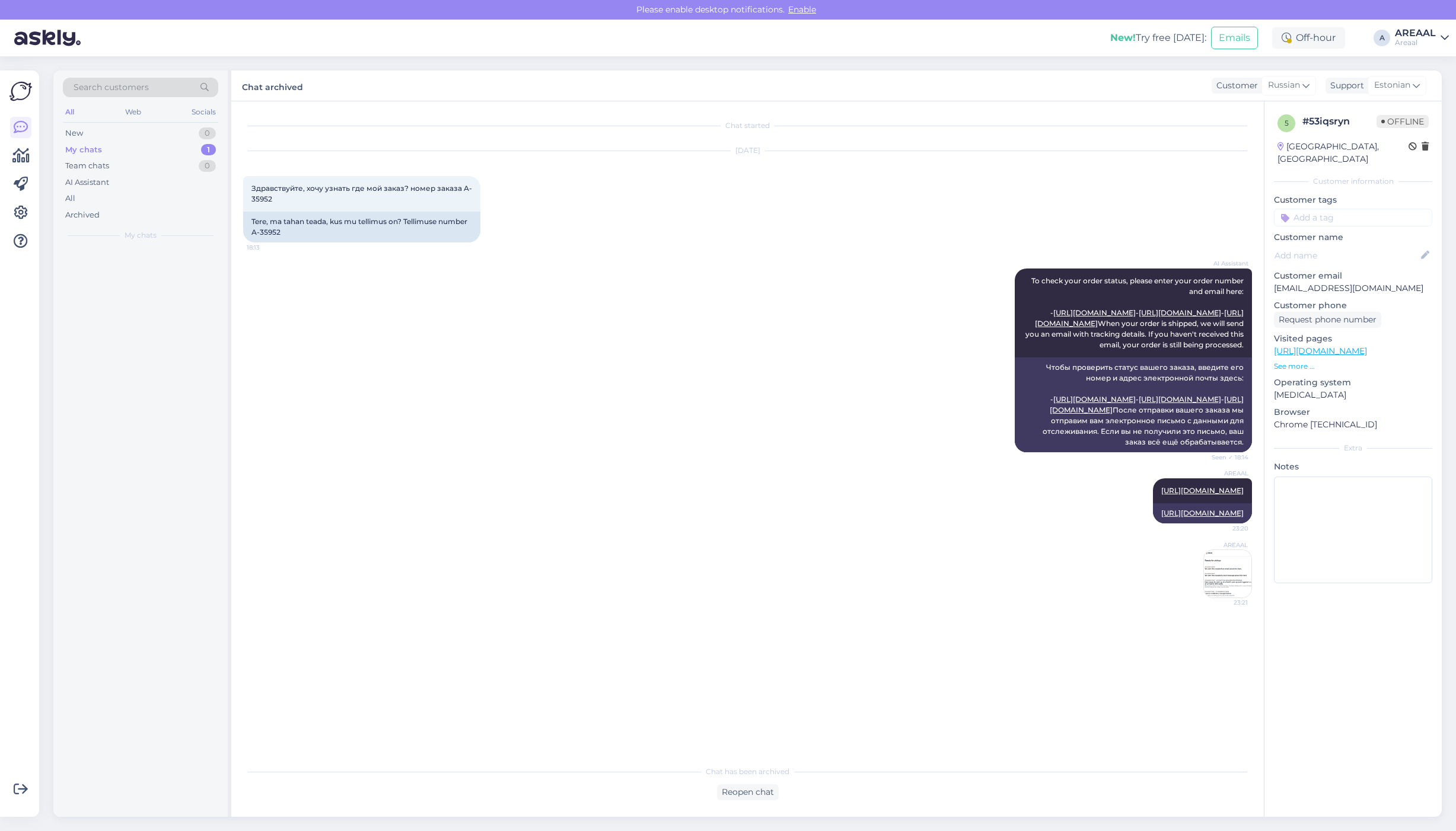
click at [1416, 38] on div "Areaal" at bounding box center [1415, 42] width 41 height 9
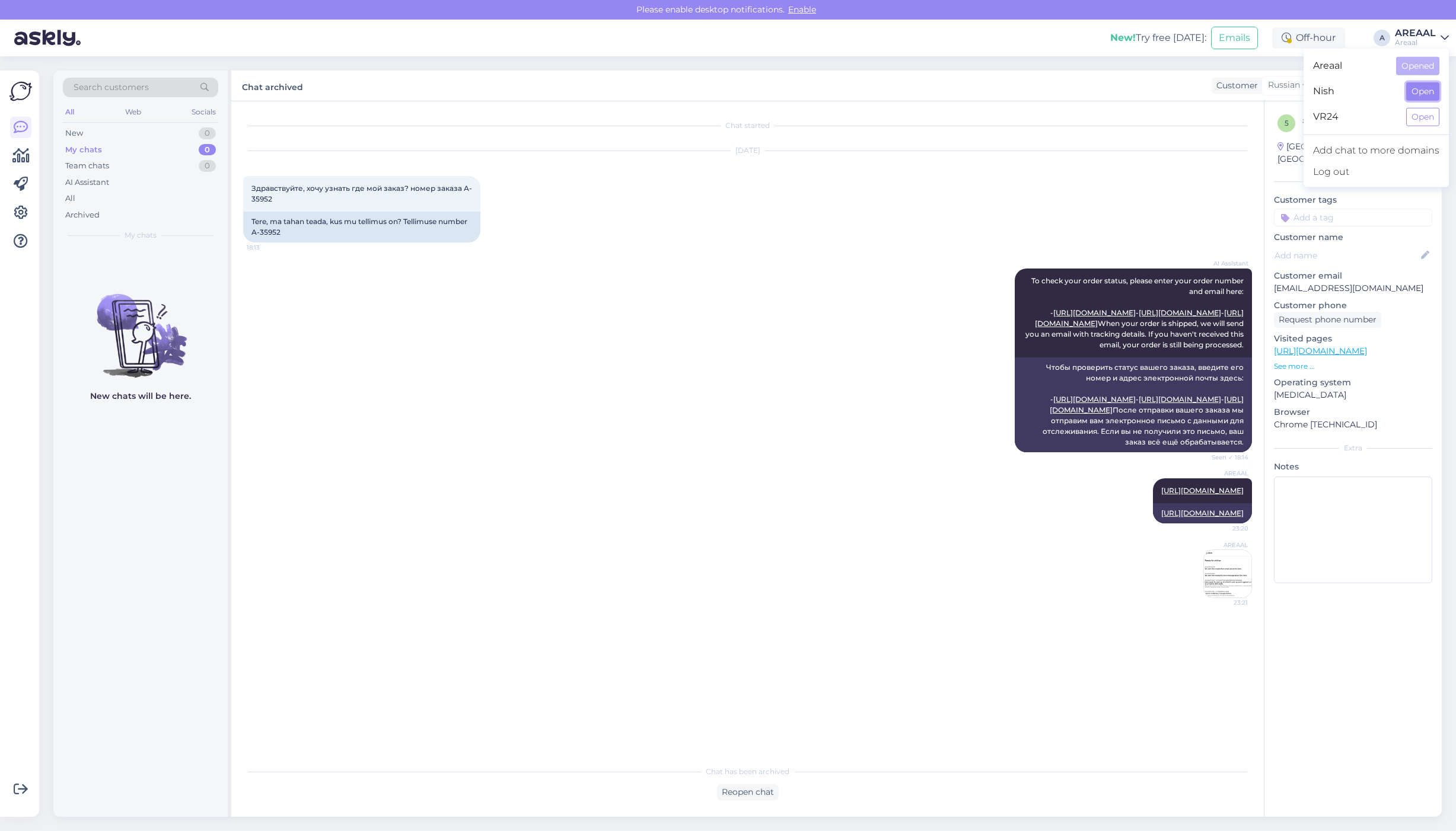
click at [1425, 90] on button "Open" at bounding box center [1422, 91] width 33 height 18
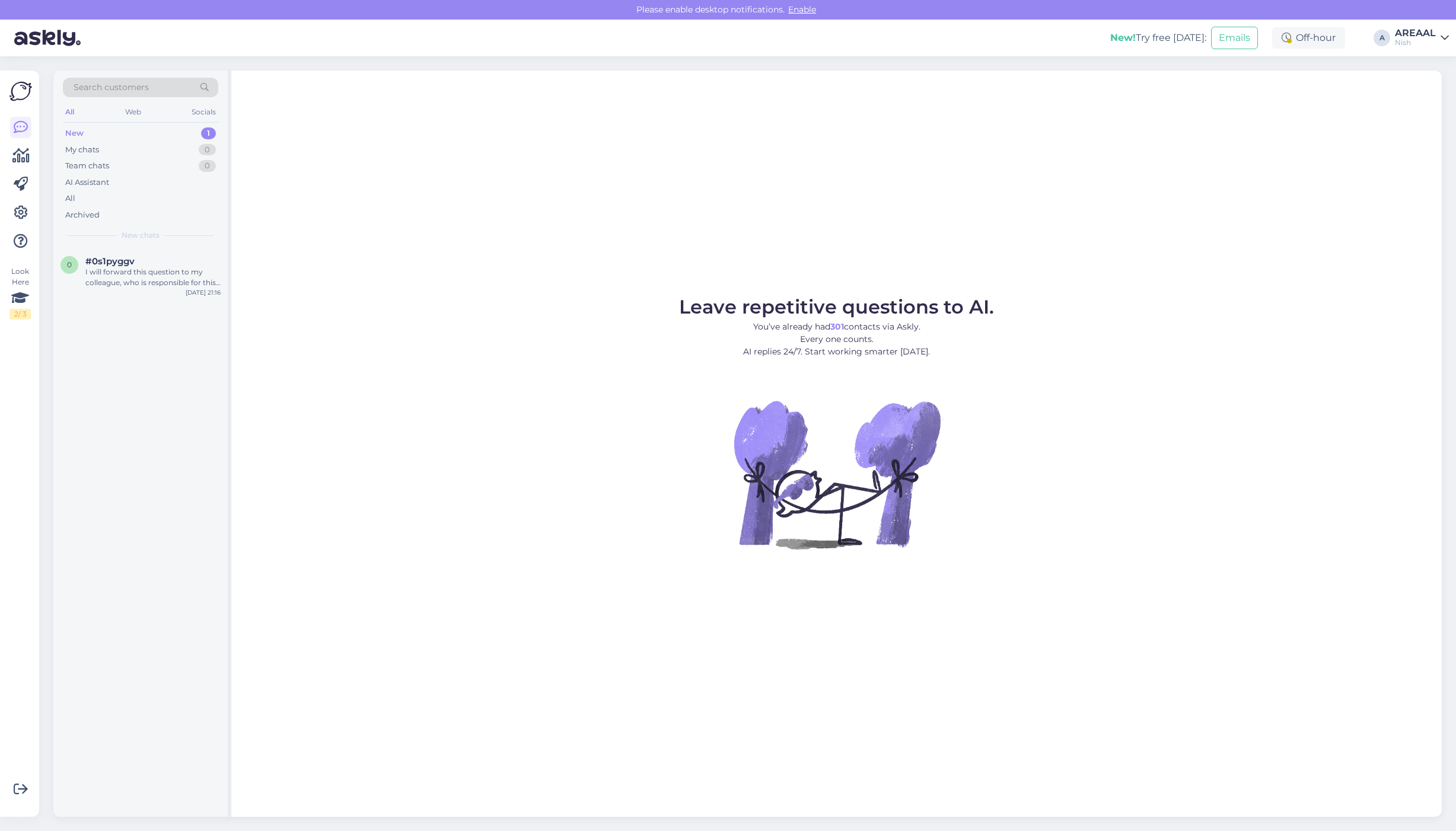
click at [853, 194] on div "Leave repetitive questions to AI. You’ve already had 301 contacts via Askly. Ev…" at bounding box center [836, 443] width 1210 height 746
click at [158, 211] on div "Archived" at bounding box center [140, 215] width 155 height 16
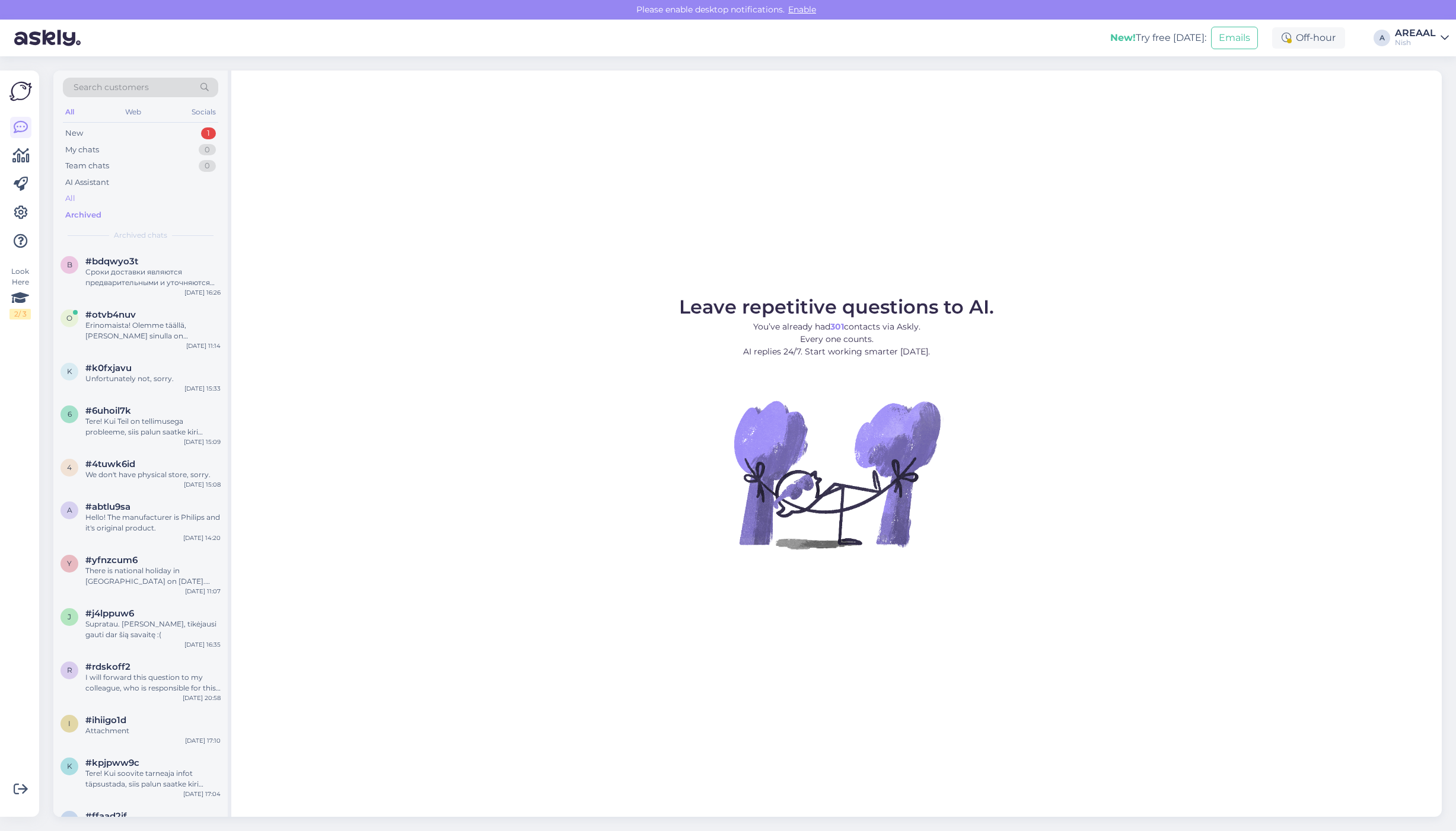
click at [162, 195] on div "All" at bounding box center [140, 198] width 155 height 16
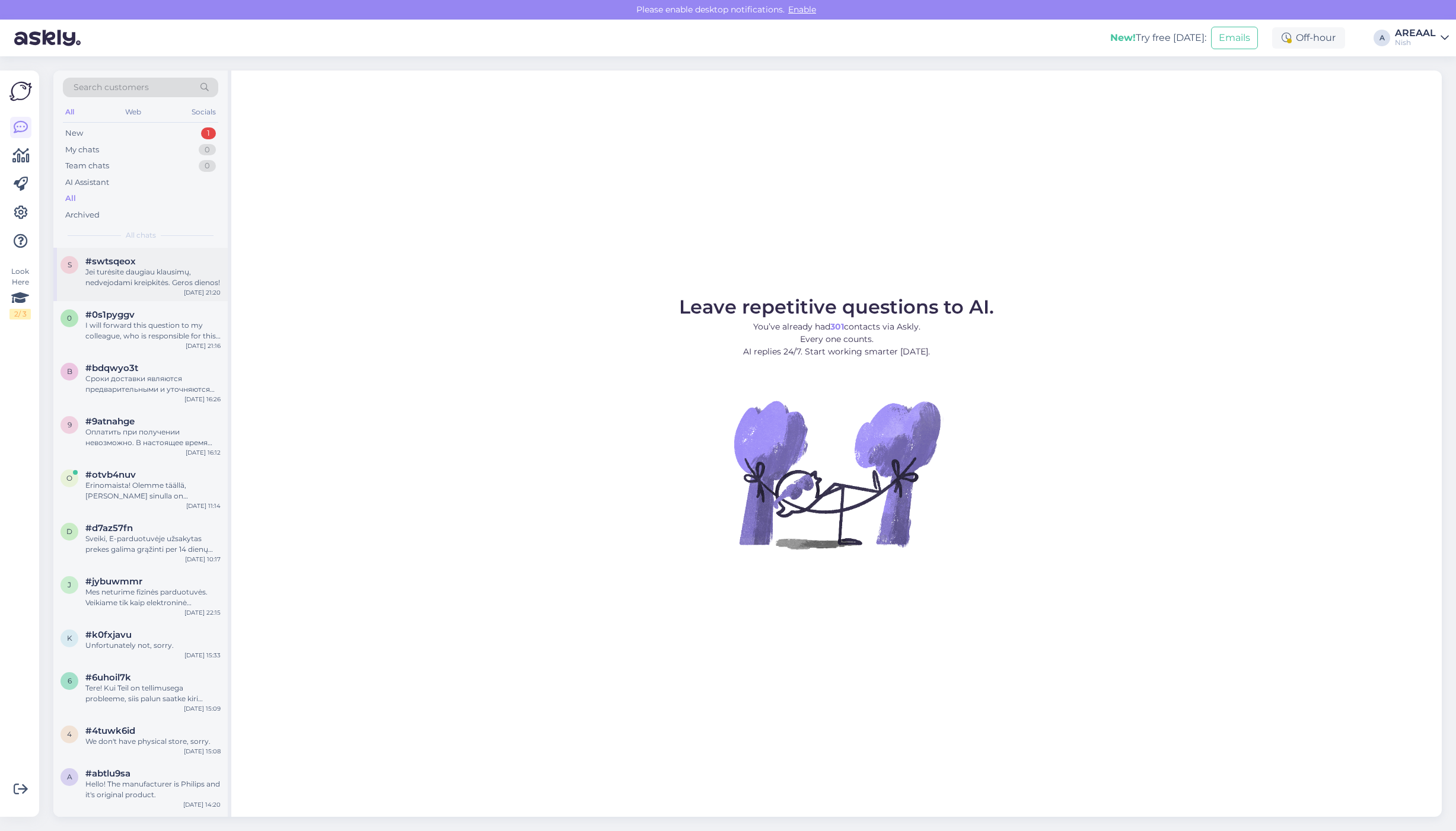
click at [144, 297] on div "s #swtsqeox Jei turėsite daugiau klausimų, nedvejodami kreipkitės. Geros dienos…" at bounding box center [140, 274] width 174 height 53
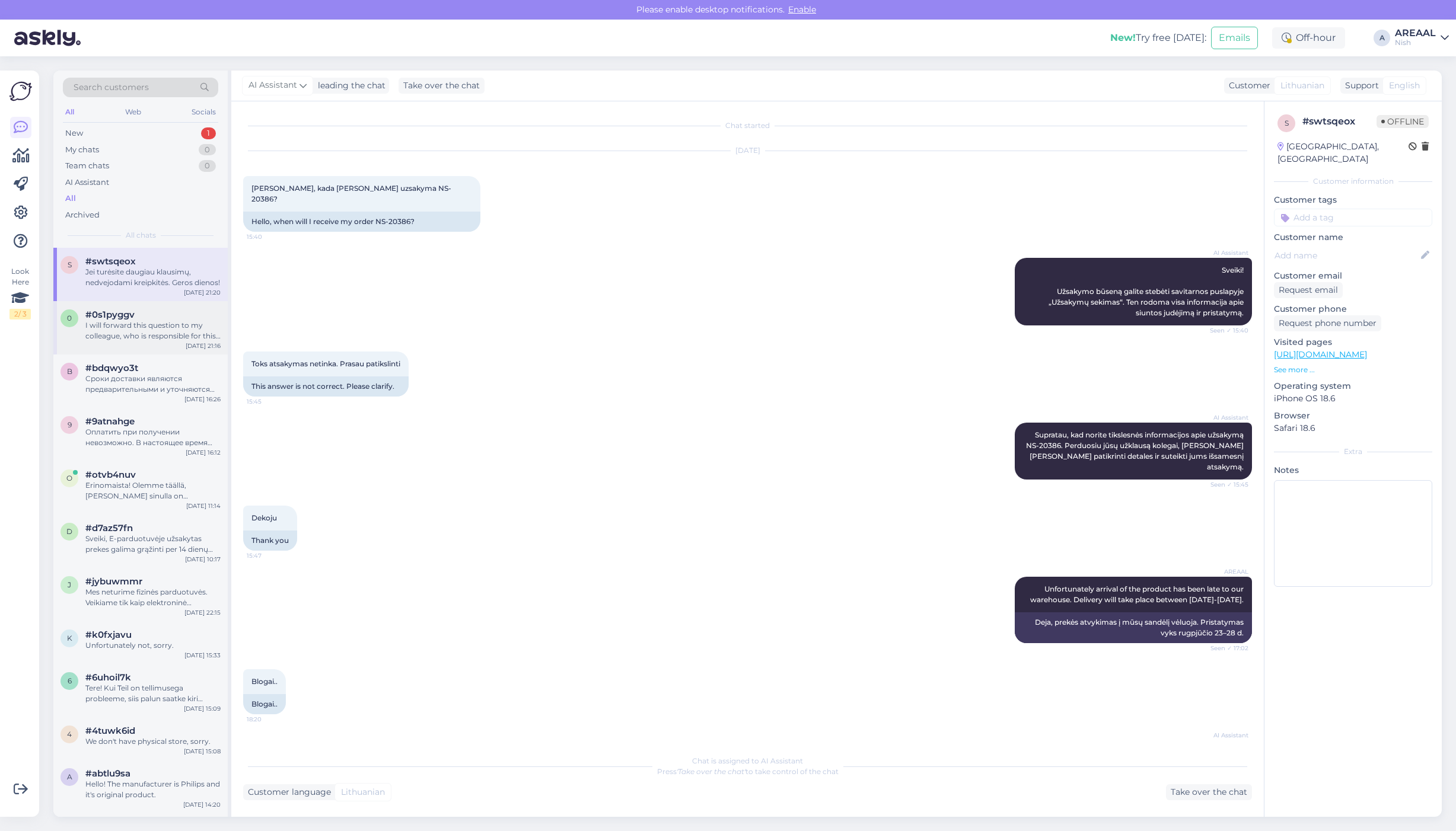
click at [144, 318] on div "#0s1pyggv" at bounding box center [153, 315] width 135 height 11
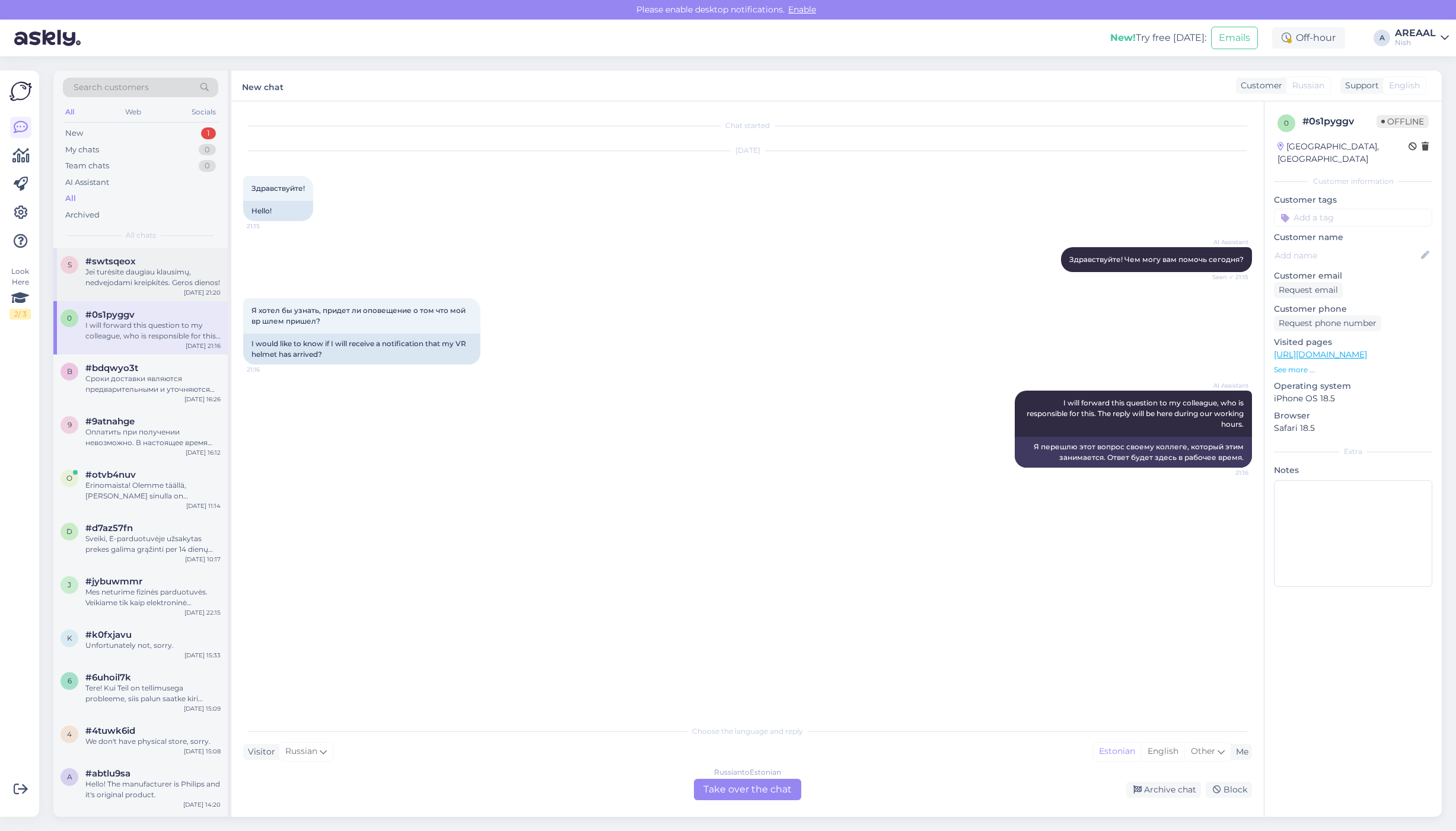
click at [162, 285] on div "Jei turėsite daugiau klausimų, nedvejodami kreipkitės. Geros dienos!" at bounding box center [153, 278] width 135 height 21
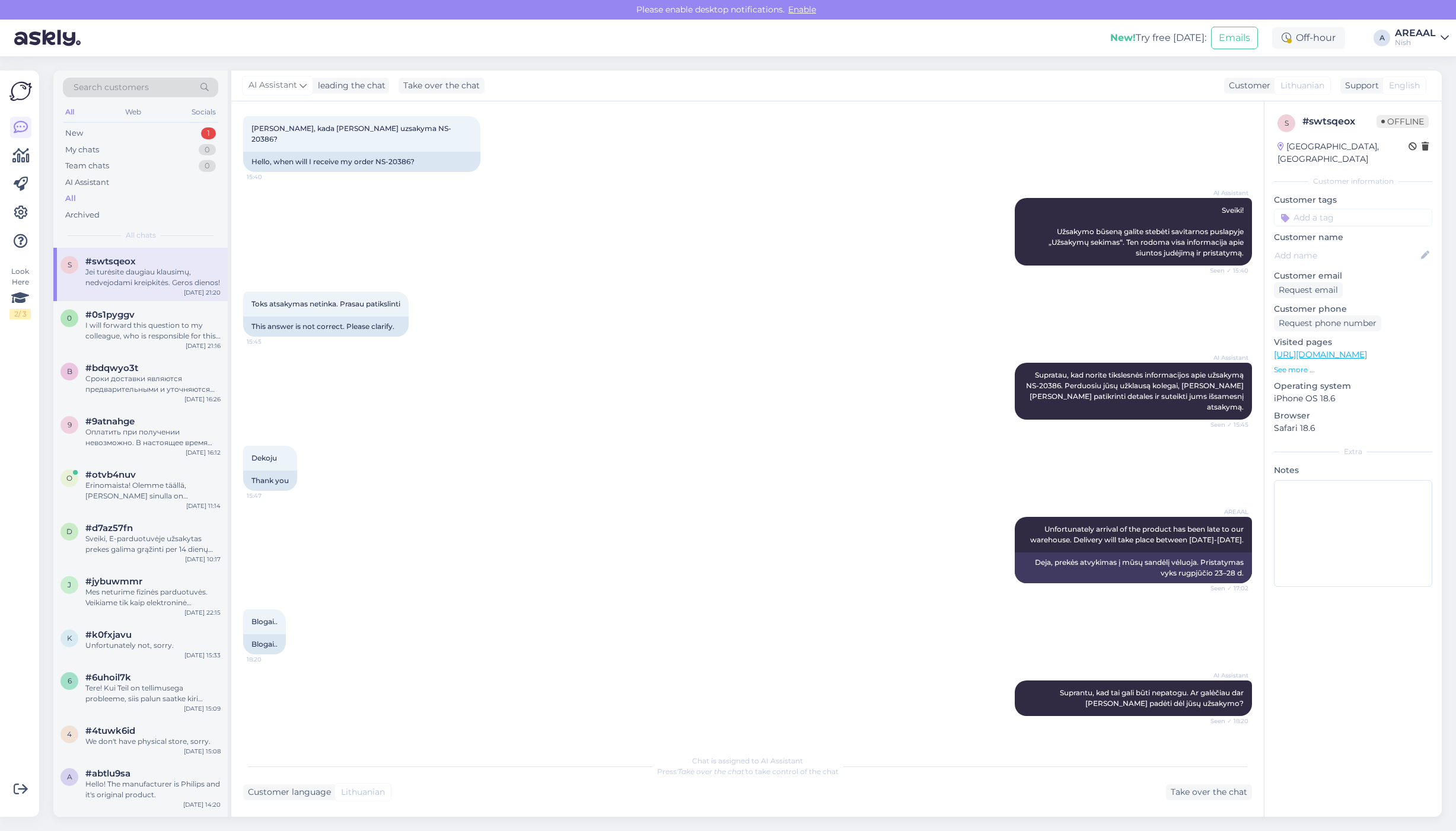
scroll to position [161, 0]
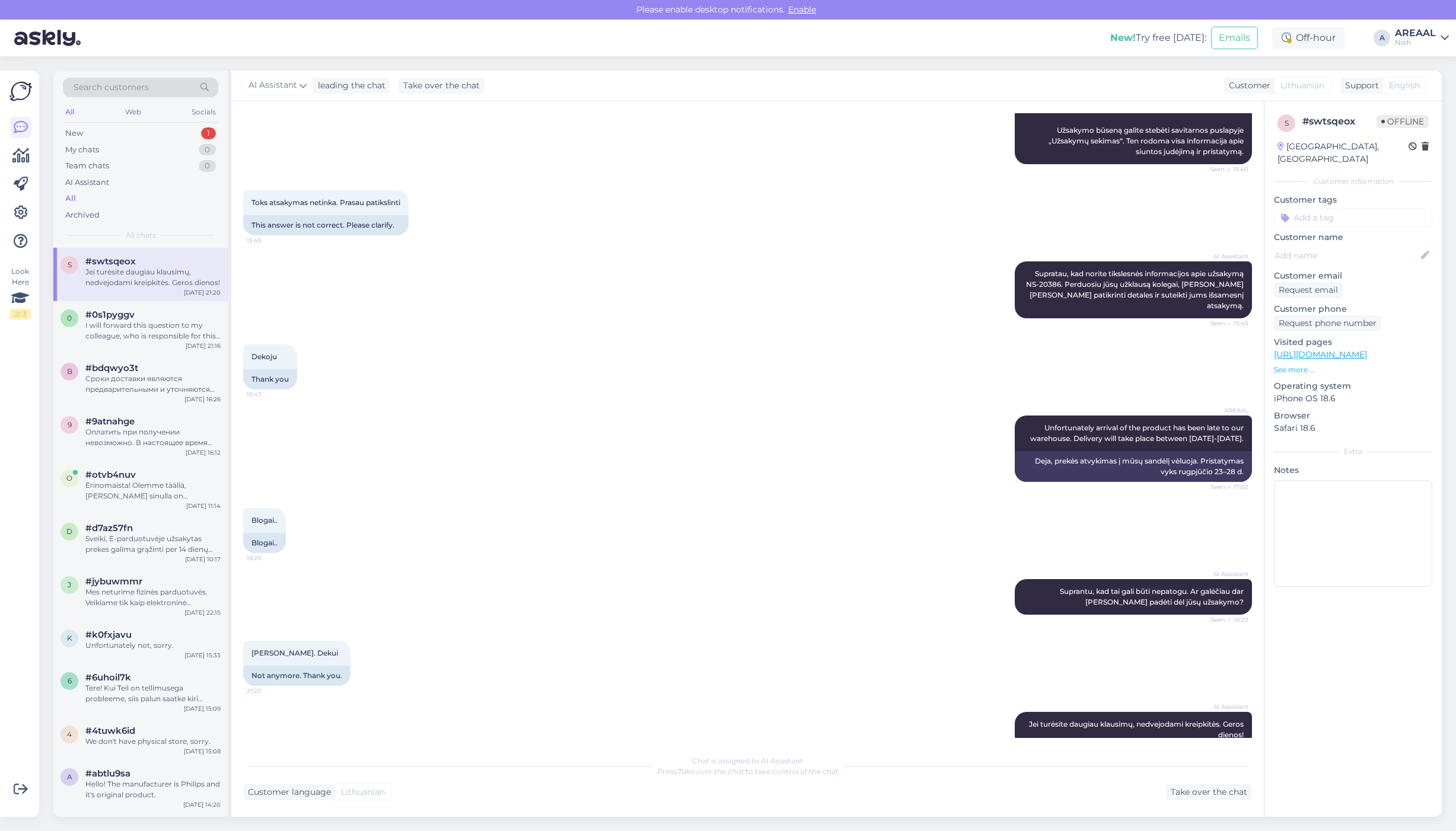
click at [445, 248] on div "AI Assistant Supratau, kad norite tikslesnės informacijos apie užsakymą NS-2038…" at bounding box center [747, 290] width 1009 height 83
copy span "Suprantu, kad tai gali būti nepatogu. Ar galėčiau dar kuo nors padėti dėl jūsų …"
drag, startPoint x: 1173, startPoint y: 580, endPoint x: 1244, endPoint y: 585, distance: 71.2
click at [1243, 585] on div "Chat started Aug 21 2025 Sveiki, kada gausiu uzsakyma NS-20386? 15:40 Hello, wh…" at bounding box center [753, 425] width 1019 height 625
click at [1036, 66] on div "Search customers All Web Socials New 1 My chats 0 Team chats 0 AI Assistant All…" at bounding box center [751, 443] width 1409 height 774
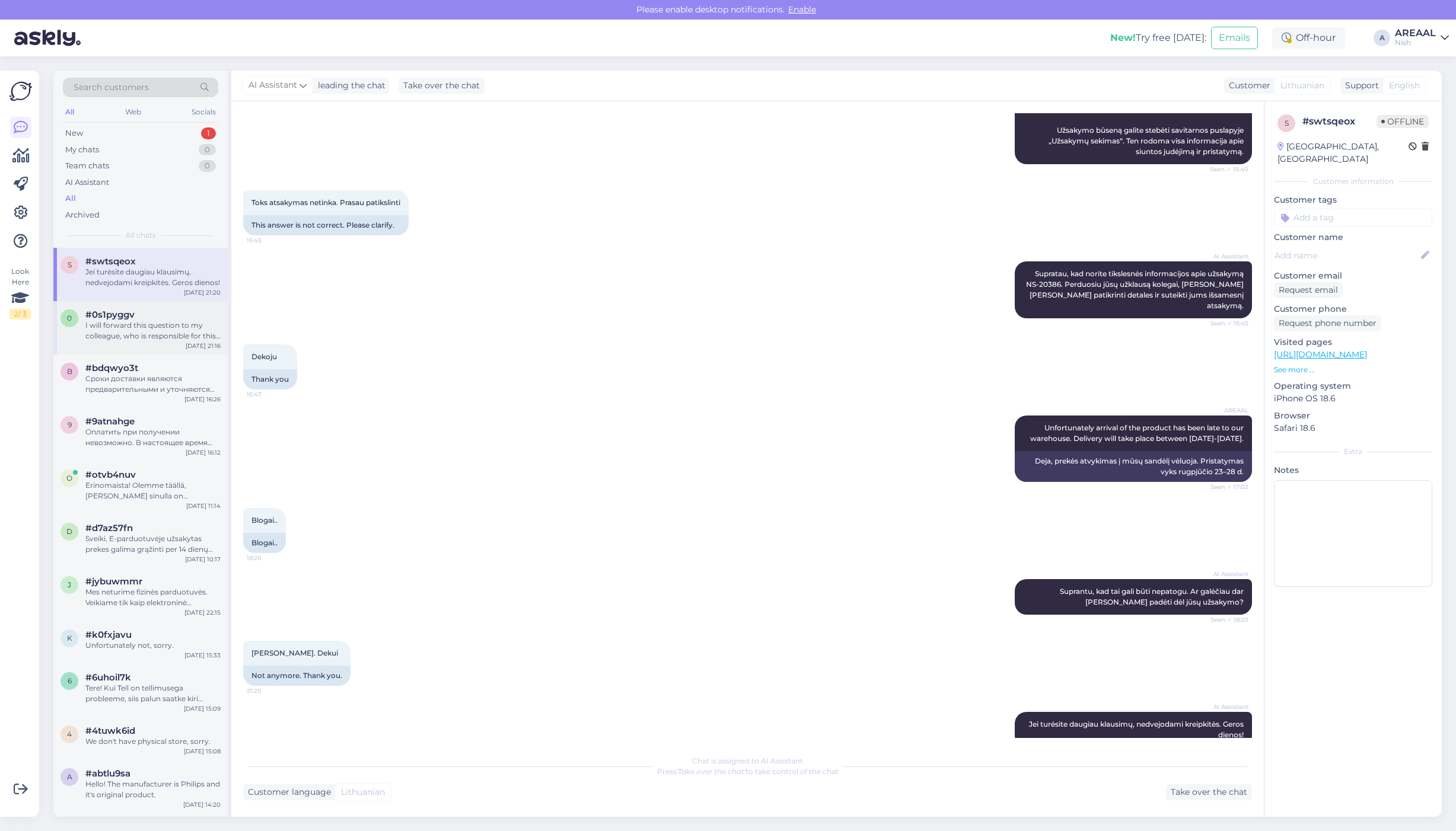
click at [161, 315] on div "#0s1pyggv" at bounding box center [153, 315] width 135 height 11
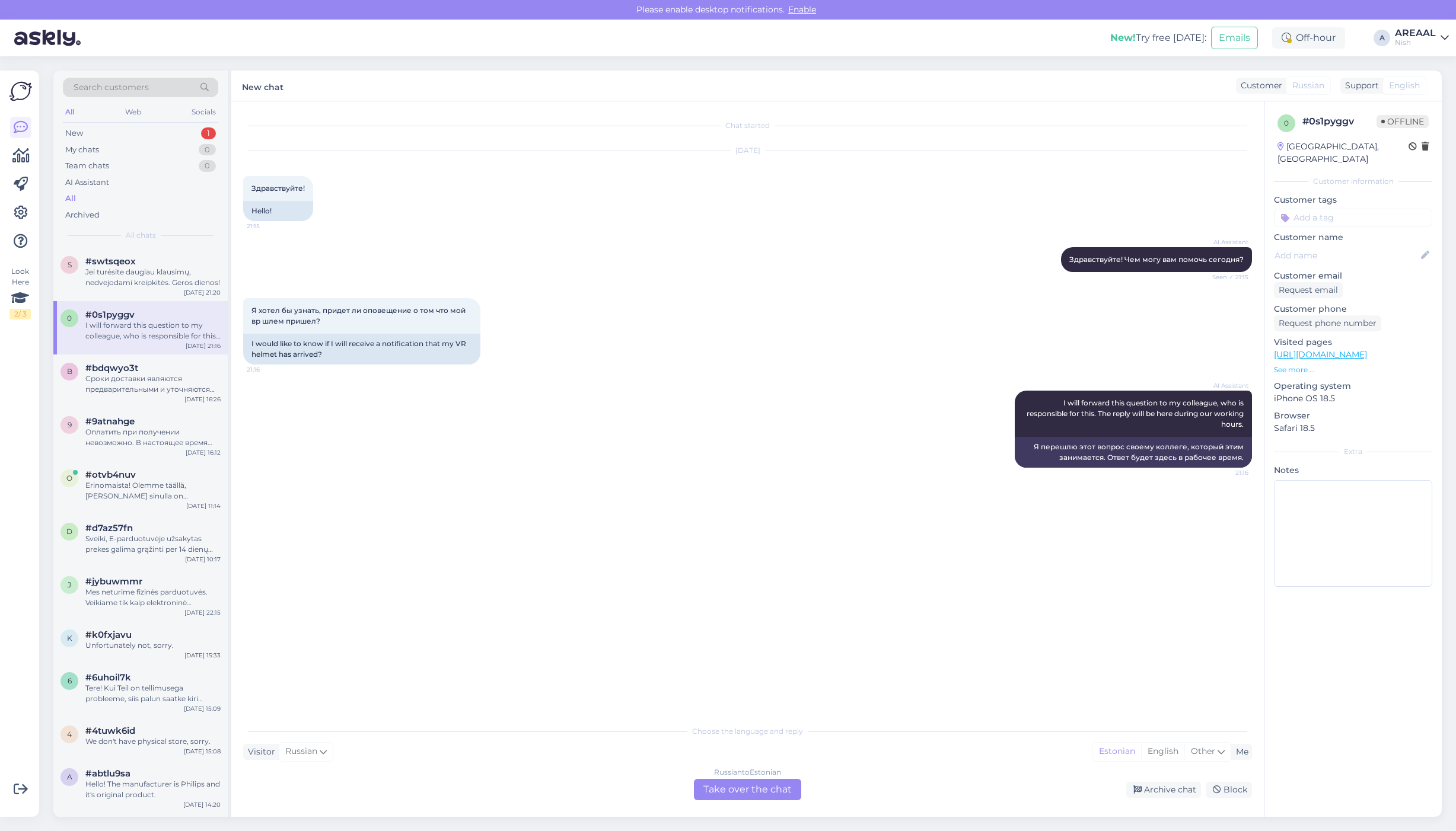
click at [1155, 798] on div "Russian to Estonian Take over the chat Archive chat Block" at bounding box center [747, 790] width 1009 height 21
click at [163, 383] on div "Сроки доставки являются предварительными и уточняются после оформления заказа и…" at bounding box center [153, 384] width 135 height 21
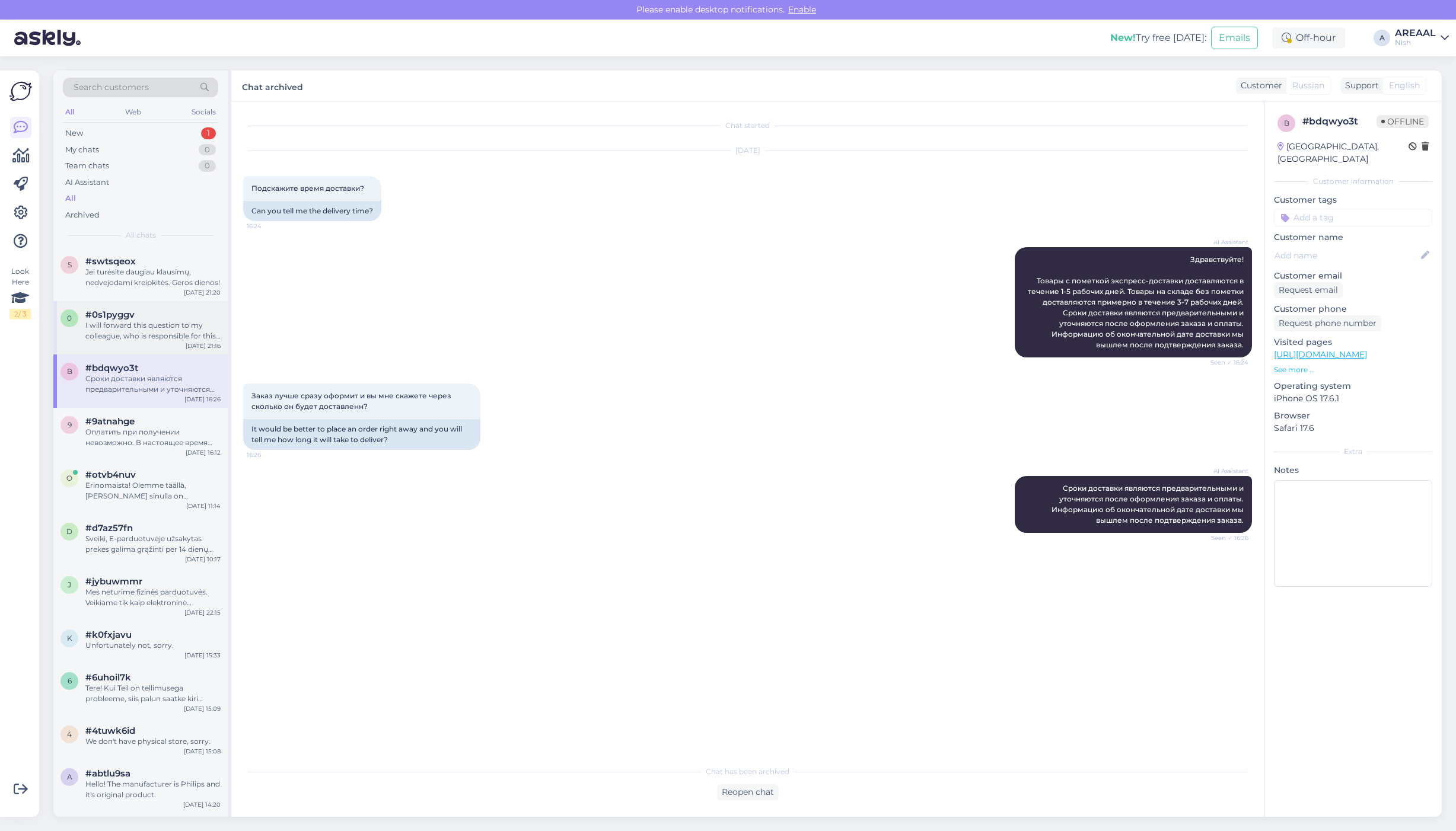
click at [169, 333] on div "I will forward this question to my colleague, who is responsible for this. The …" at bounding box center [153, 331] width 135 height 21
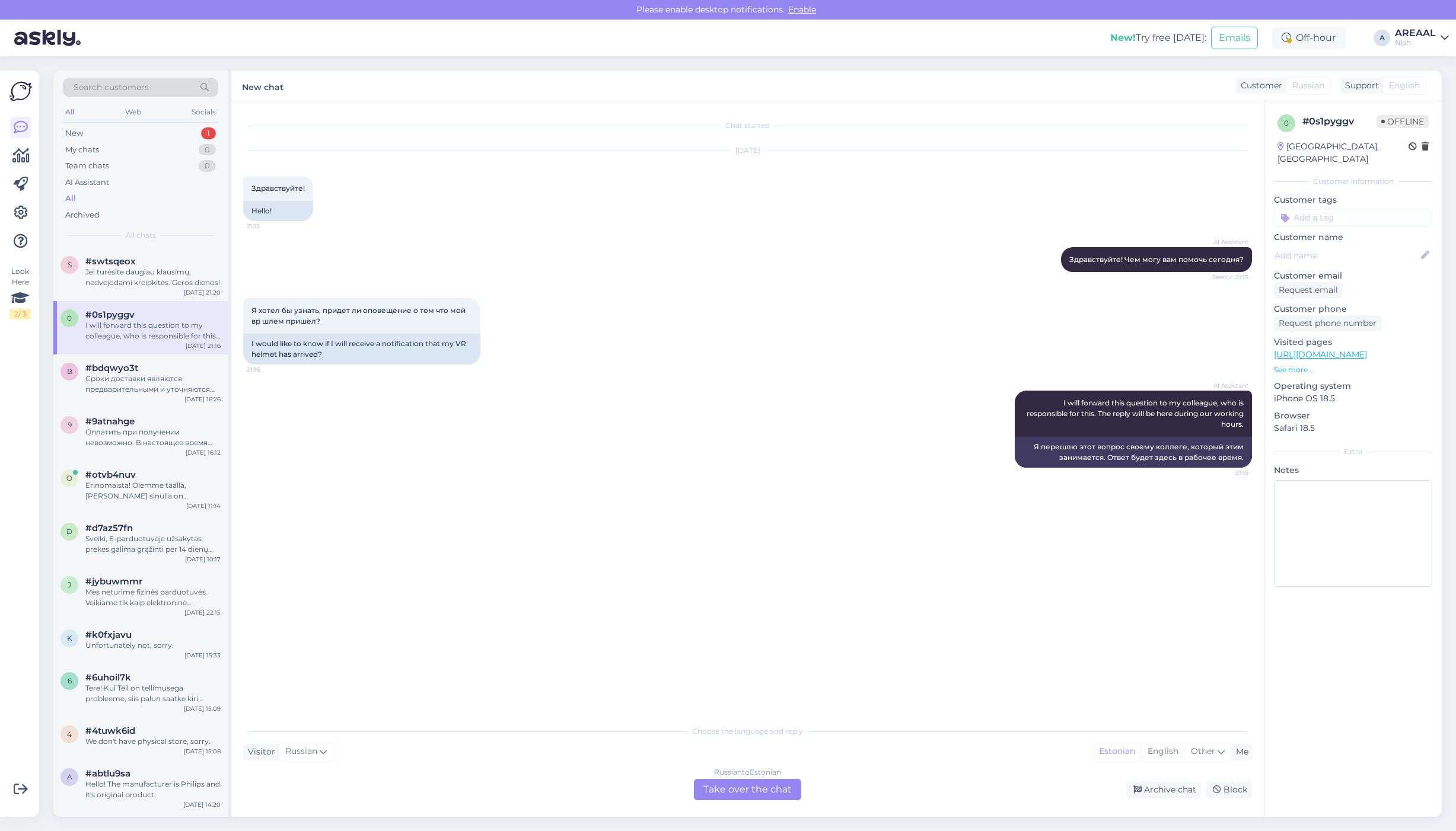
click at [1154, 781] on div "Russian to Estonian Take over the chat Archive chat Block" at bounding box center [747, 790] width 1009 height 21
click at [1156, 793] on div "Archive chat" at bounding box center [1163, 790] width 75 height 16
click at [136, 193] on div "All" at bounding box center [140, 198] width 155 height 16
drag, startPoint x: 1441, startPoint y: 34, endPoint x: 1438, endPoint y: 45, distance: 11.4
click at [1440, 35] on icon at bounding box center [1444, 38] width 8 height 9
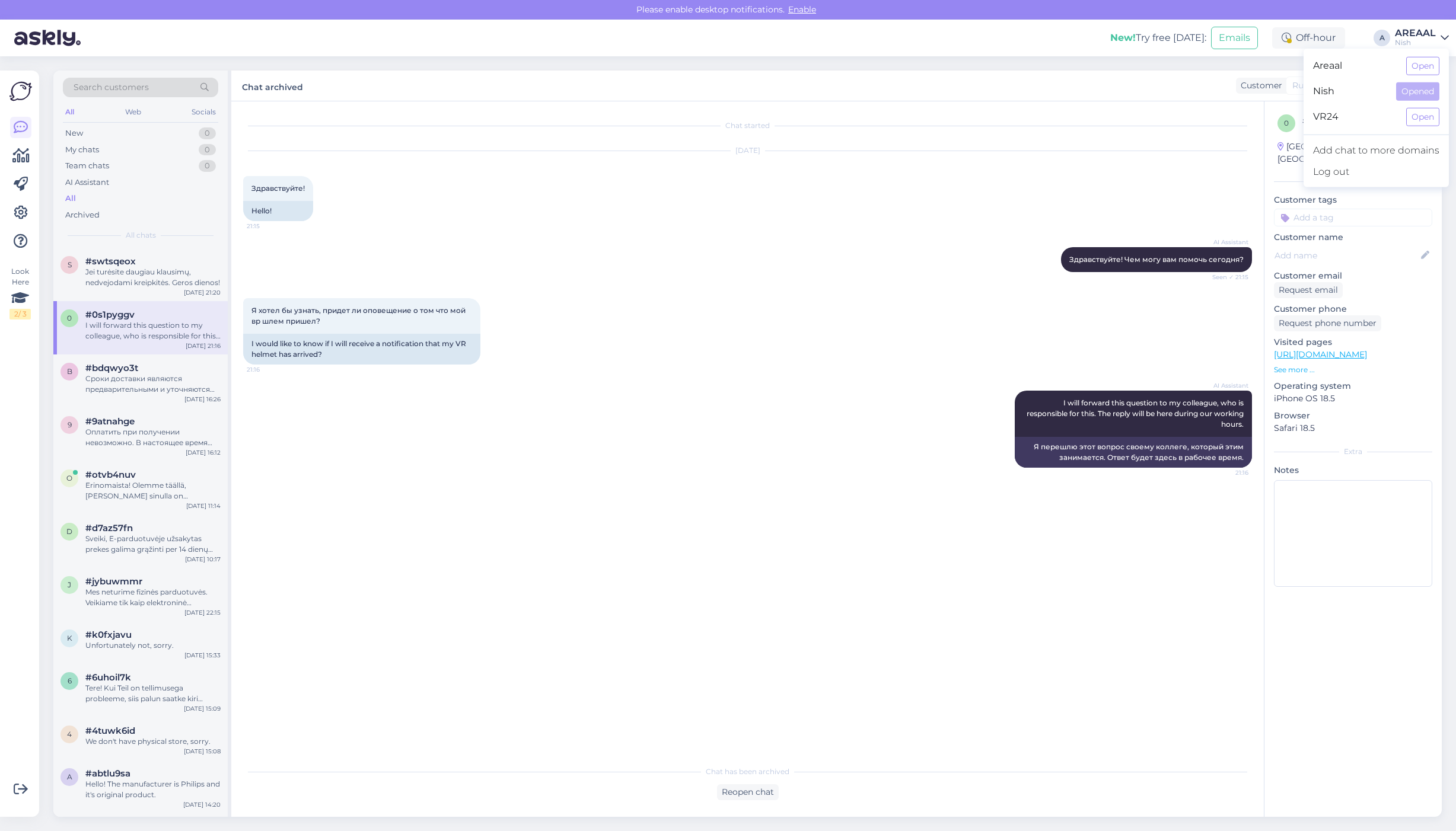
click at [1441, 63] on div "Areaal Open" at bounding box center [1376, 66] width 145 height 26
click at [1425, 65] on button "Open" at bounding box center [1422, 66] width 33 height 18
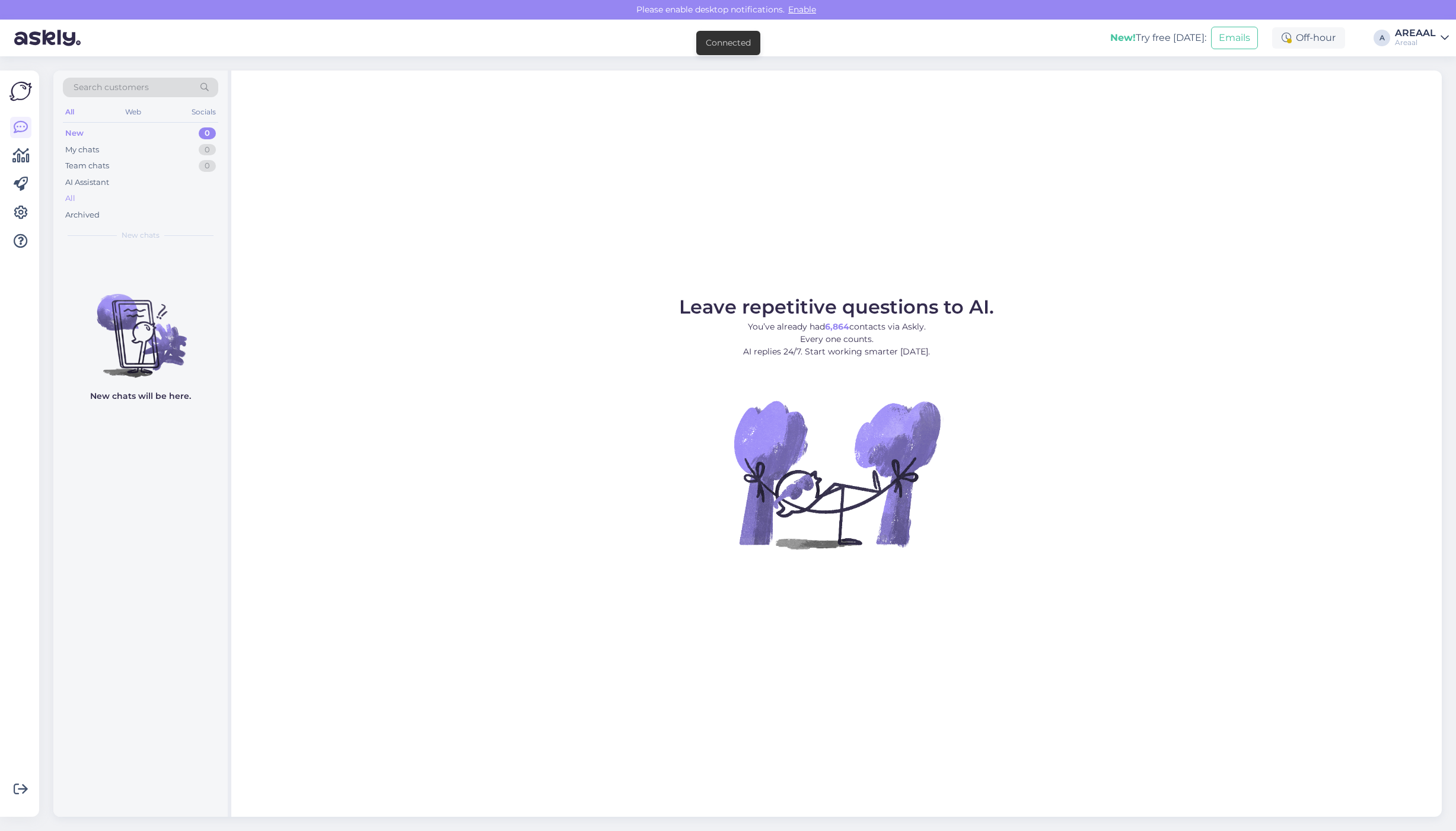
click at [173, 202] on div "All" at bounding box center [140, 198] width 155 height 16
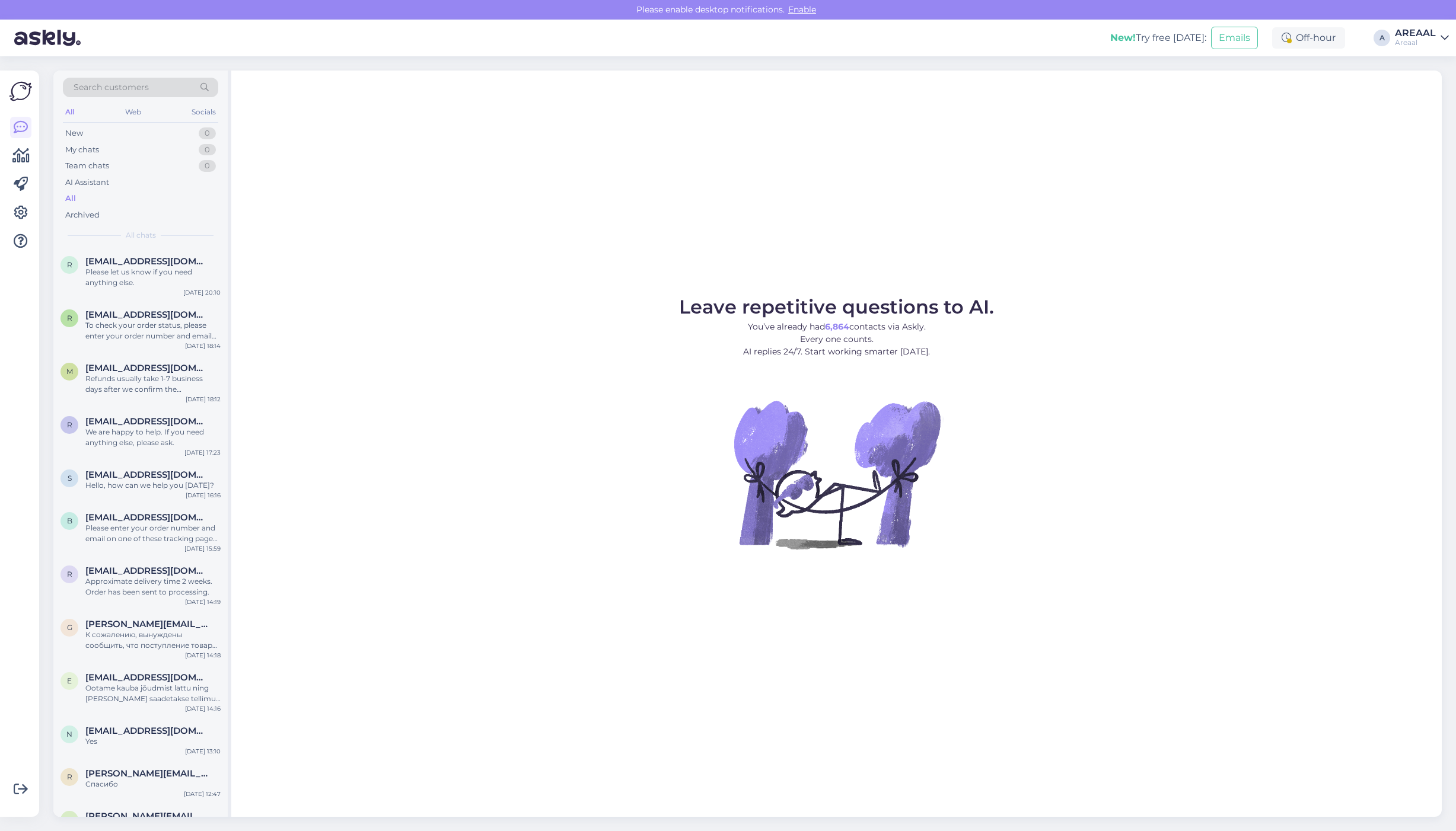
click at [1041, 356] on figure "Leave repetitive questions to AI. You’ve already had 6,864 contacts via Askly. …" at bounding box center [836, 439] width 1189 height 283
click at [96, 263] on span "[EMAIL_ADDRESS][DOMAIN_NAME]" at bounding box center [147, 261] width 123 height 11
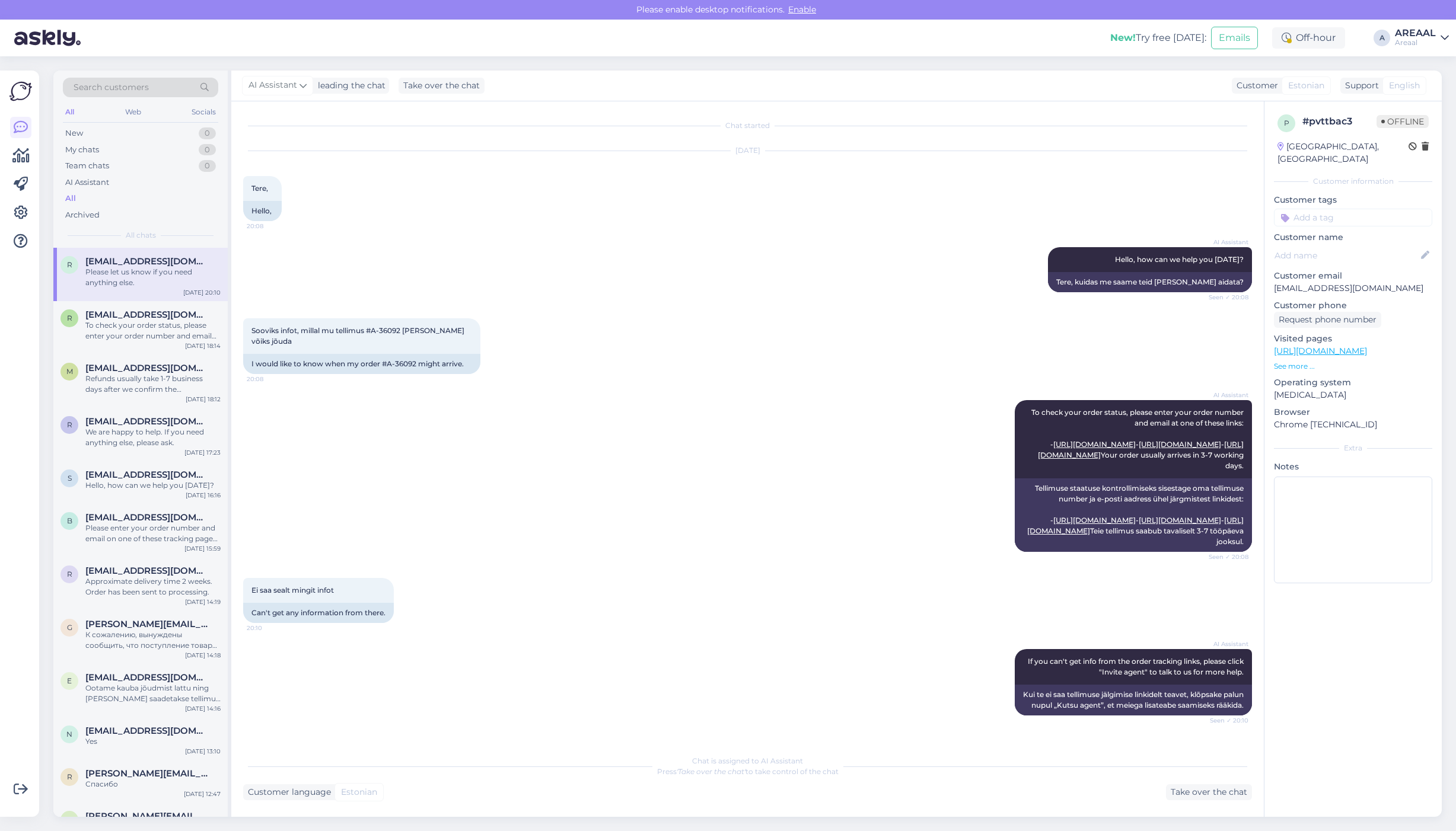
scroll to position [173, 0]
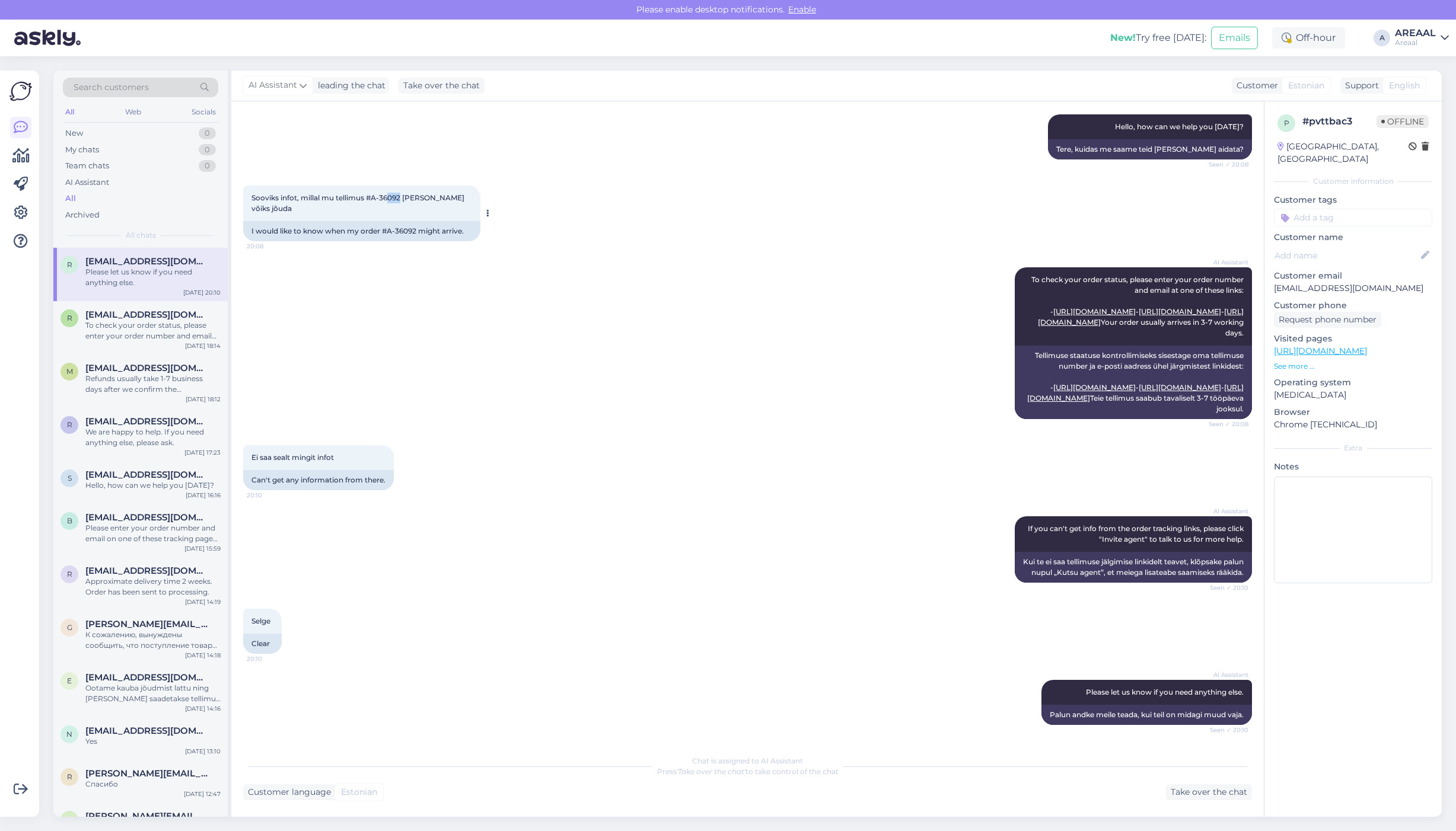
copy span "092"
copy span "#A-36092"
copy span "A-36092"
drag, startPoint x: 402, startPoint y: 155, endPoint x: 373, endPoint y: 157, distance: 29.1
click at [373, 193] on span "Sooviks infot, millal mu tellimus #A-36092 [PERSON_NAME] võiks jõuda" at bounding box center [359, 203] width 215 height 19
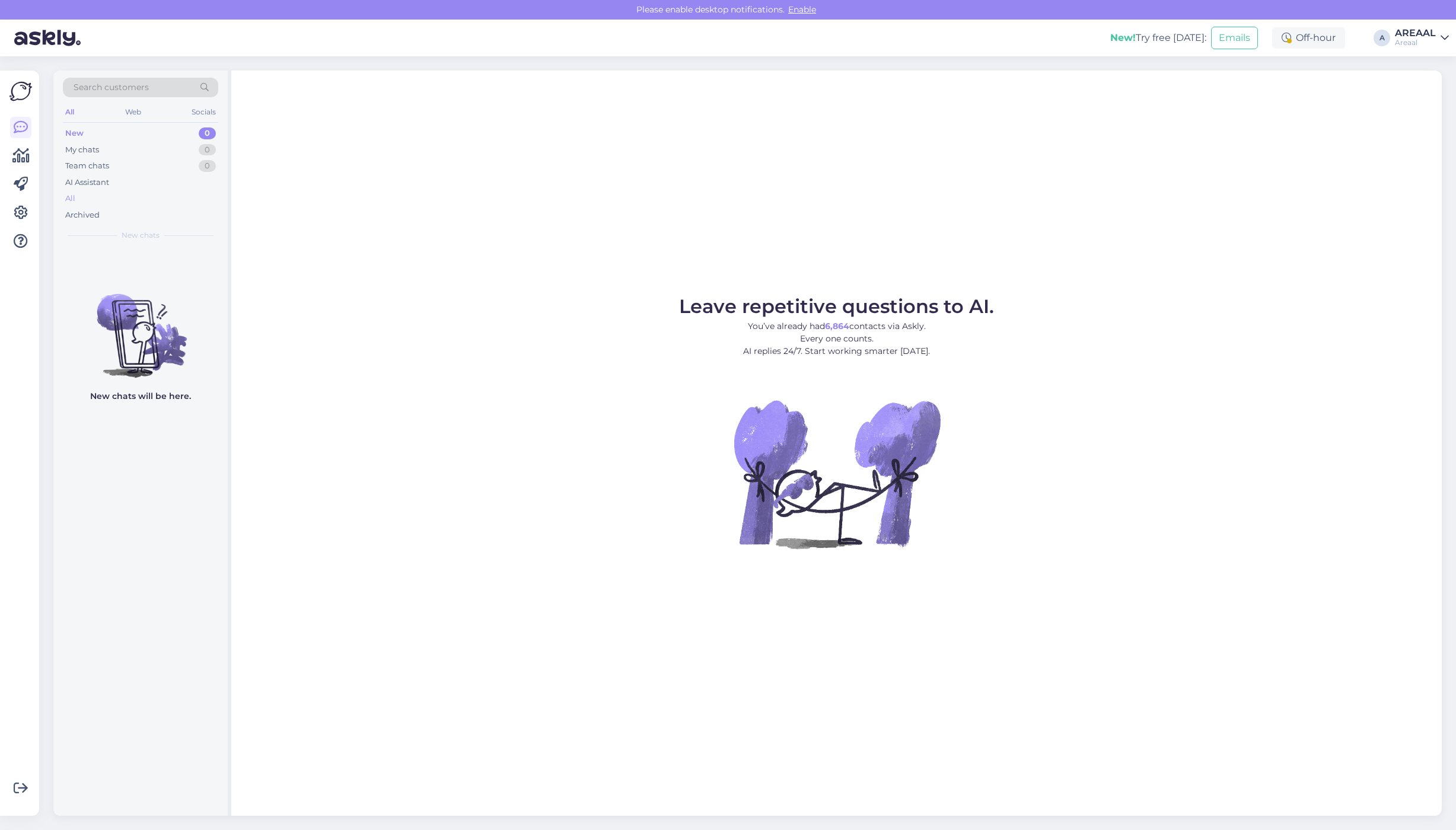
click at [161, 194] on div "All" at bounding box center [140, 199] width 155 height 16
